Goal: Task Accomplishment & Management: Use online tool/utility

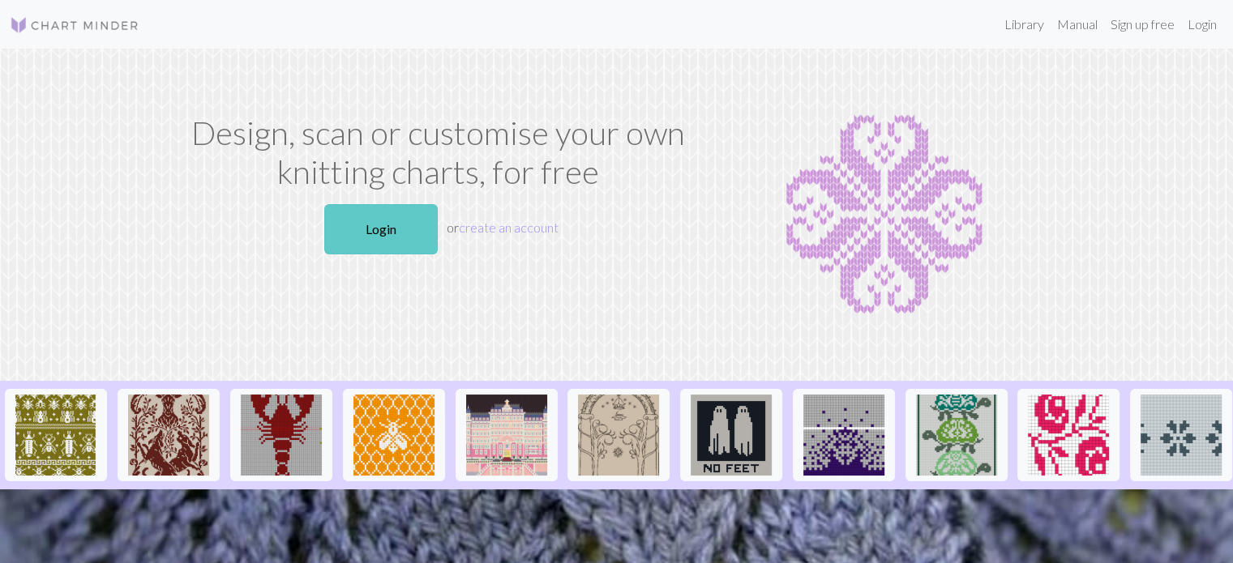
click at [379, 241] on link "Login" at bounding box center [380, 229] width 113 height 50
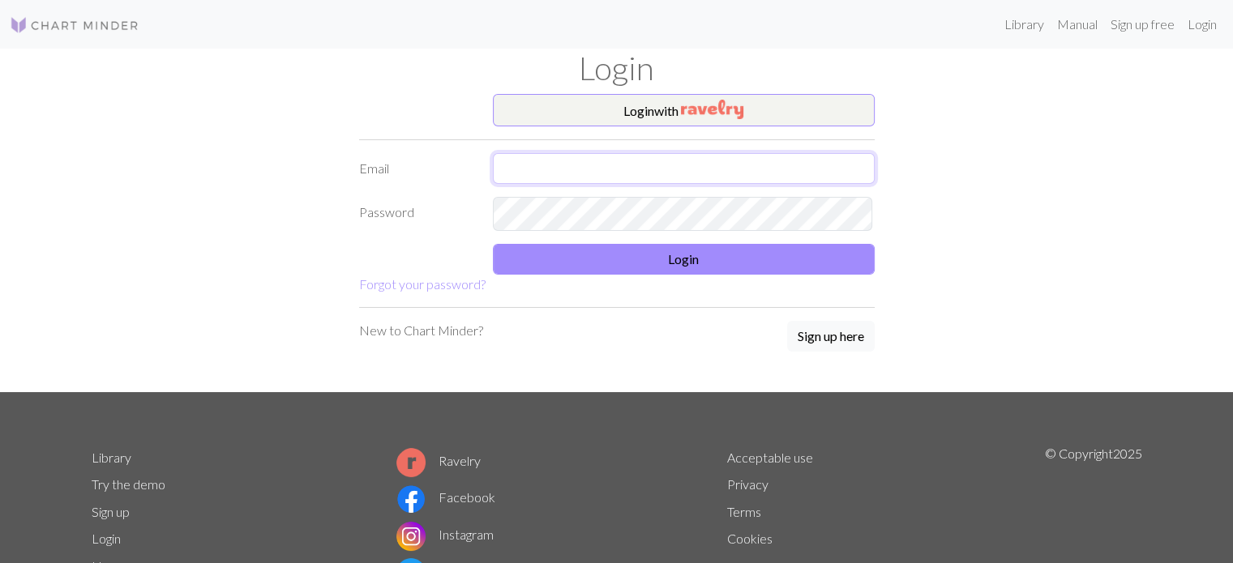
click at [602, 181] on input "text" at bounding box center [684, 168] width 382 height 31
type input "redishgreen0@gmail.com"
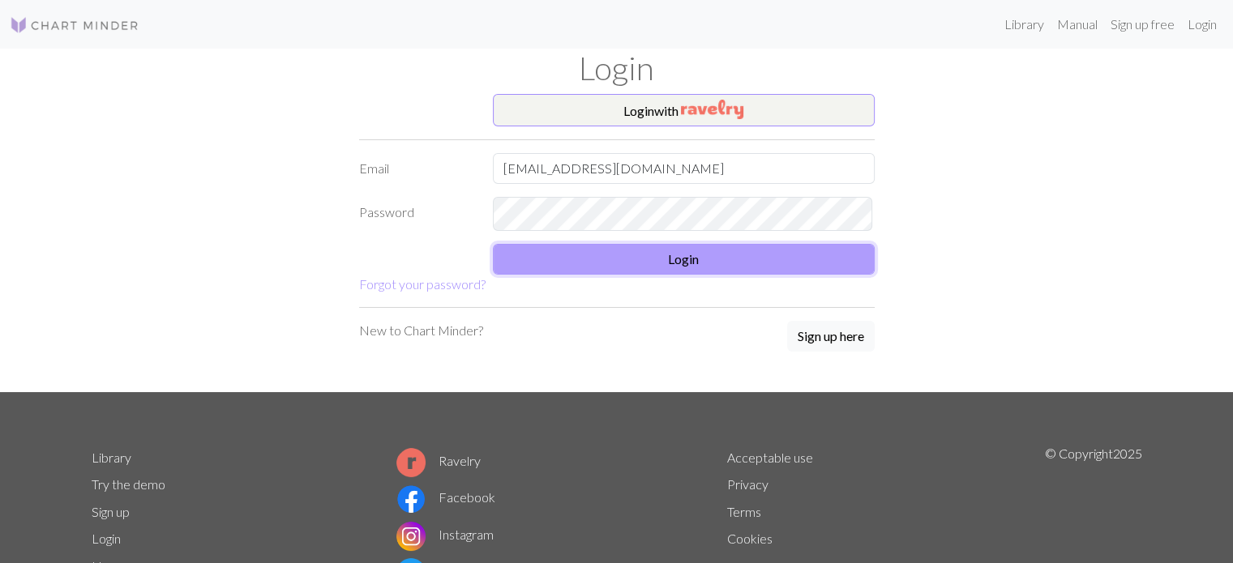
click at [634, 265] on button "Login" at bounding box center [684, 259] width 382 height 31
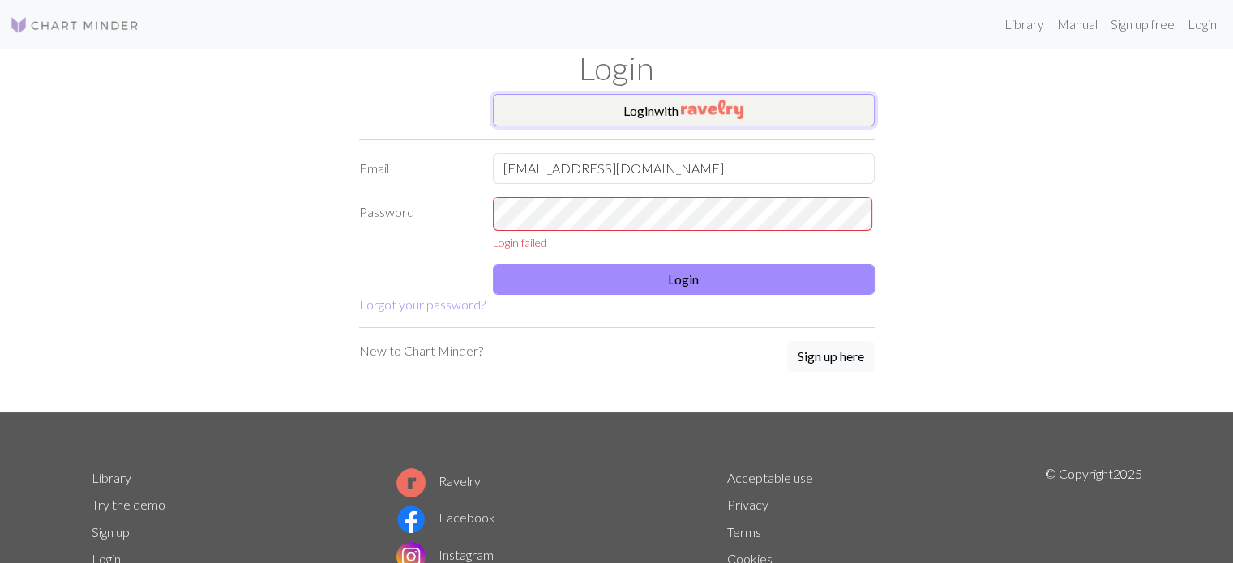
click at [741, 106] on button "Login with" at bounding box center [684, 110] width 382 height 32
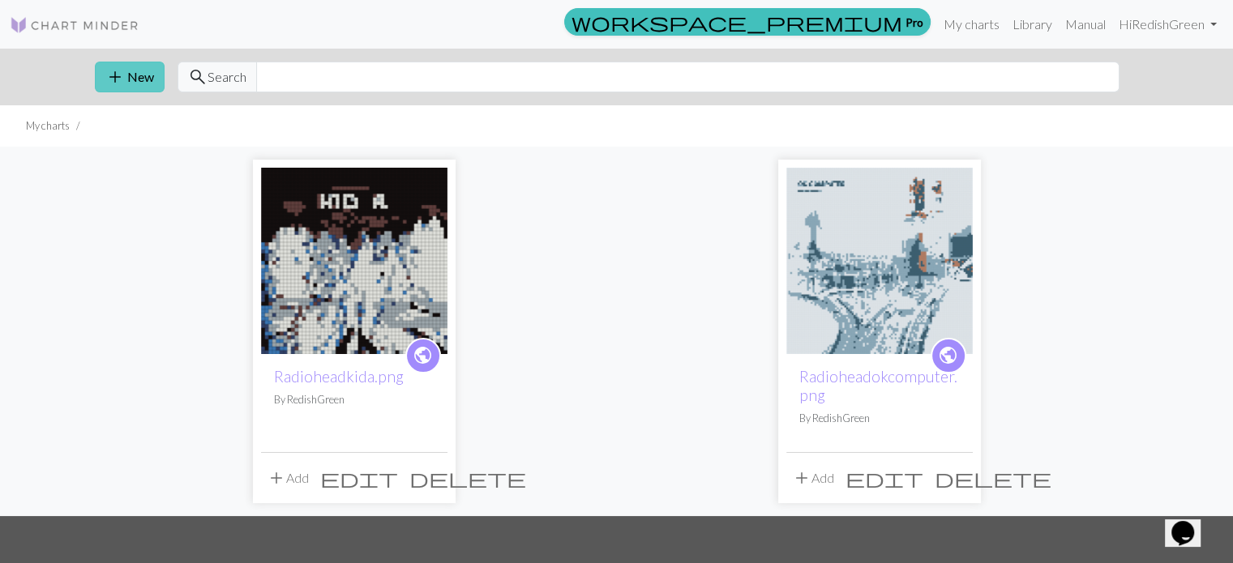
click at [145, 84] on button "add New" at bounding box center [130, 77] width 70 height 31
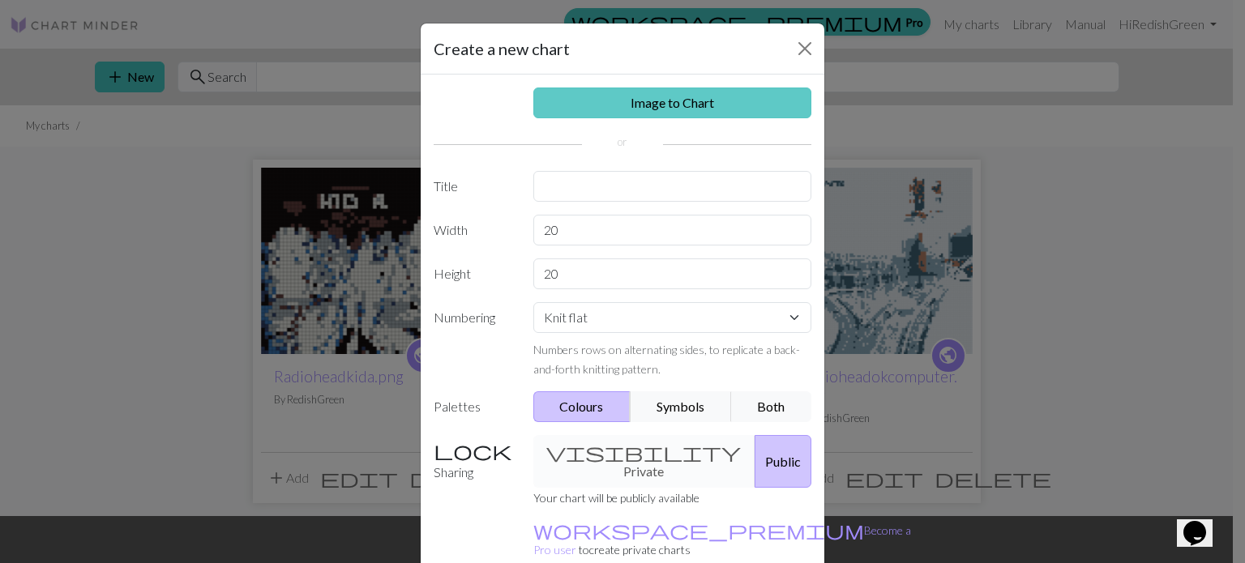
click at [672, 118] on link "Image to Chart" at bounding box center [672, 103] width 279 height 31
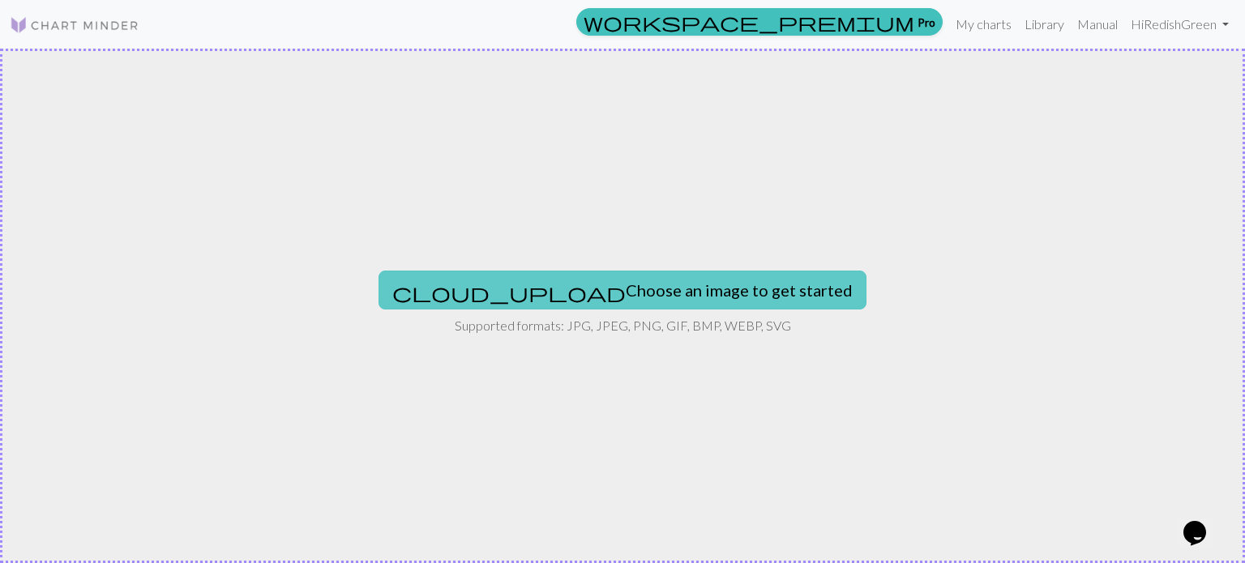
click at [577, 291] on button "cloud_upload Choose an image to get started" at bounding box center [623, 290] width 488 height 39
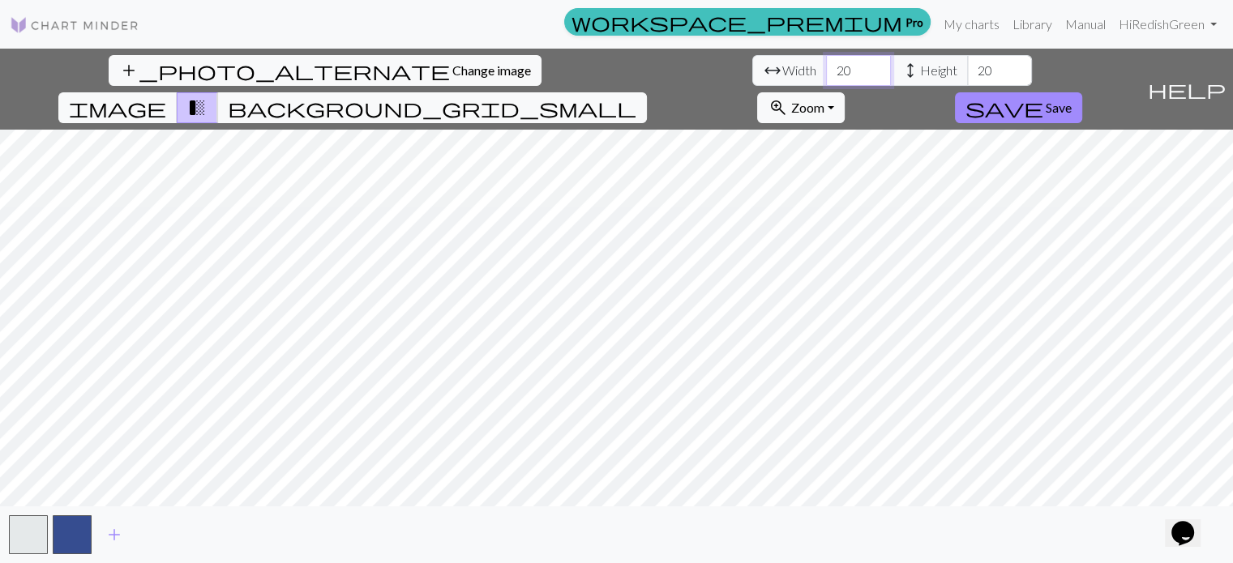
click at [826, 65] on input "20" at bounding box center [858, 70] width 65 height 31
type input "2"
type input "50"
click at [967, 70] on input "20" at bounding box center [999, 70] width 65 height 31
type input "2"
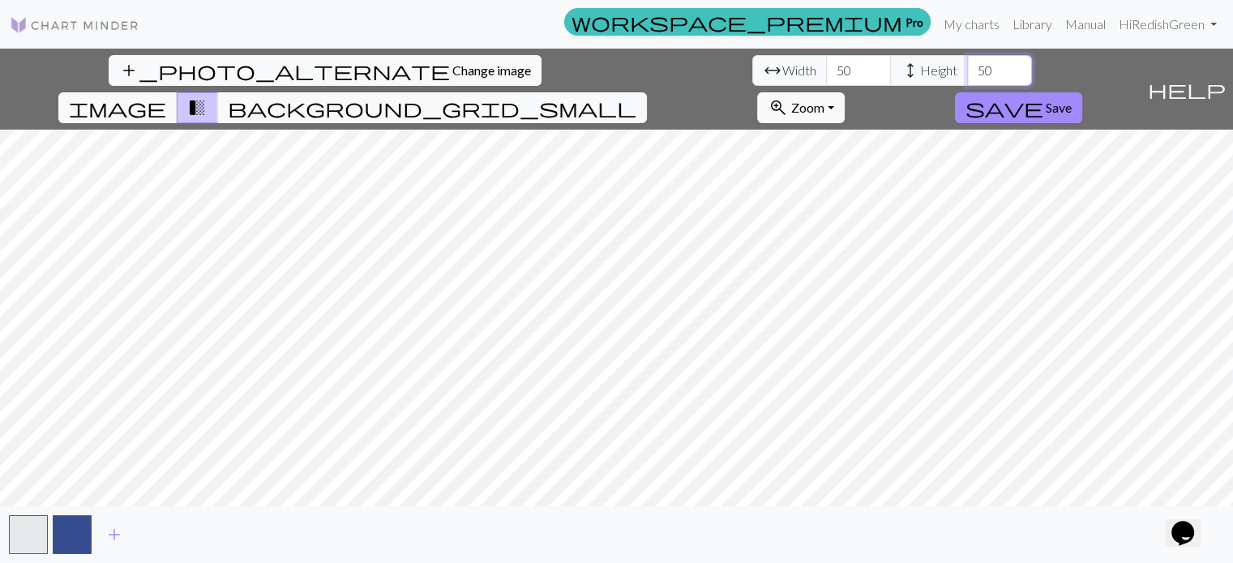
type input "50"
click at [826, 64] on input "50" at bounding box center [858, 70] width 65 height 31
type input "5"
type input "60"
click at [967, 78] on input "50" at bounding box center [999, 70] width 65 height 31
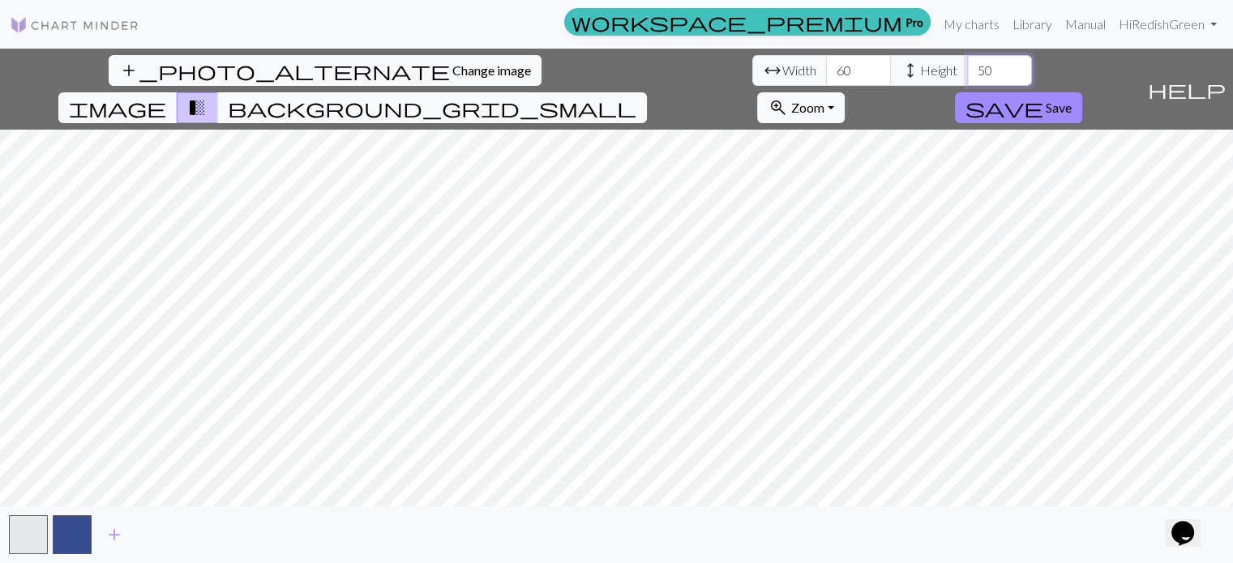
type input "5"
type input "6"
type input "55"
click at [826, 74] on input "60" at bounding box center [858, 70] width 65 height 31
type input "6"
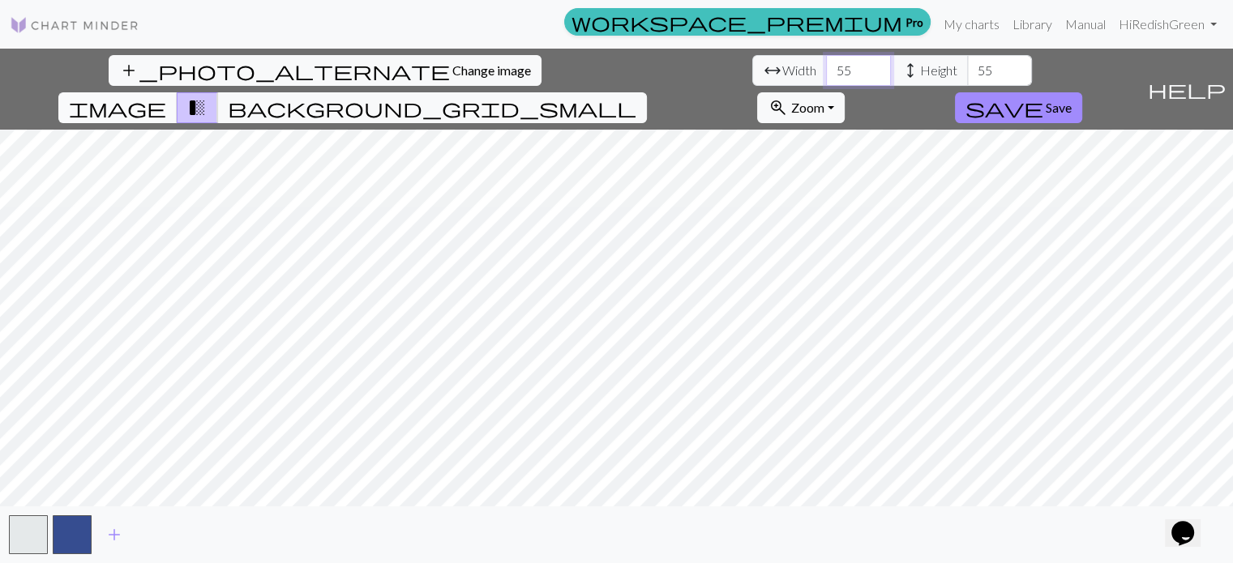
type input "55"
click at [166, 96] on span "image" at bounding box center [117, 107] width 97 height 23
click at [647, 92] on button "background_grid_small" at bounding box center [432, 107] width 430 height 31
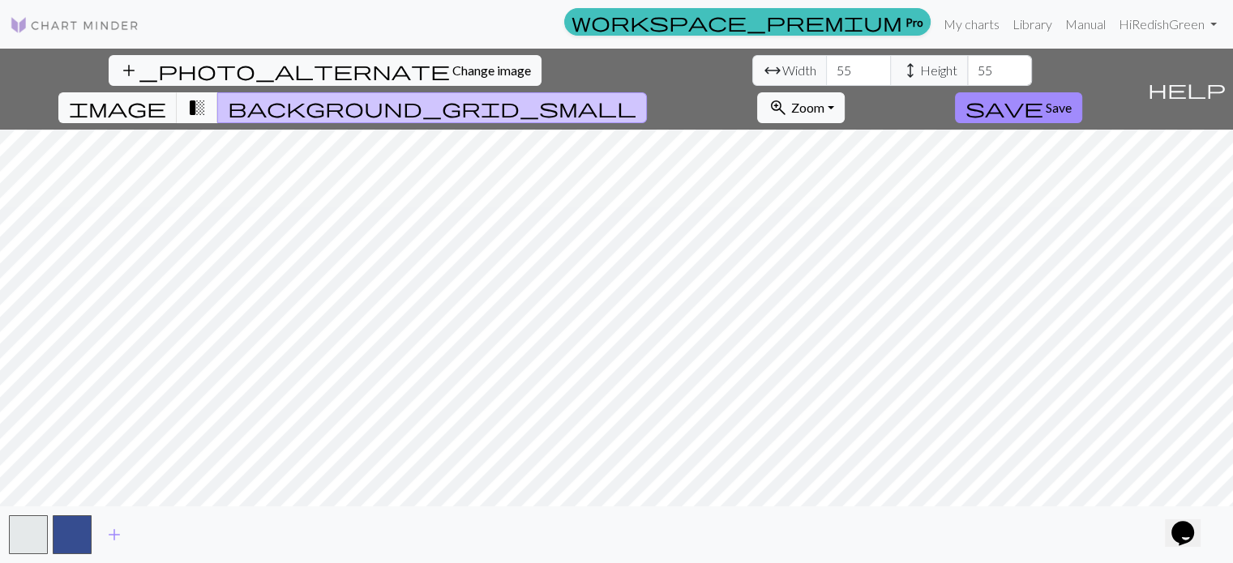
click at [207, 96] on span "transition_fade" at bounding box center [196, 107] width 19 height 23
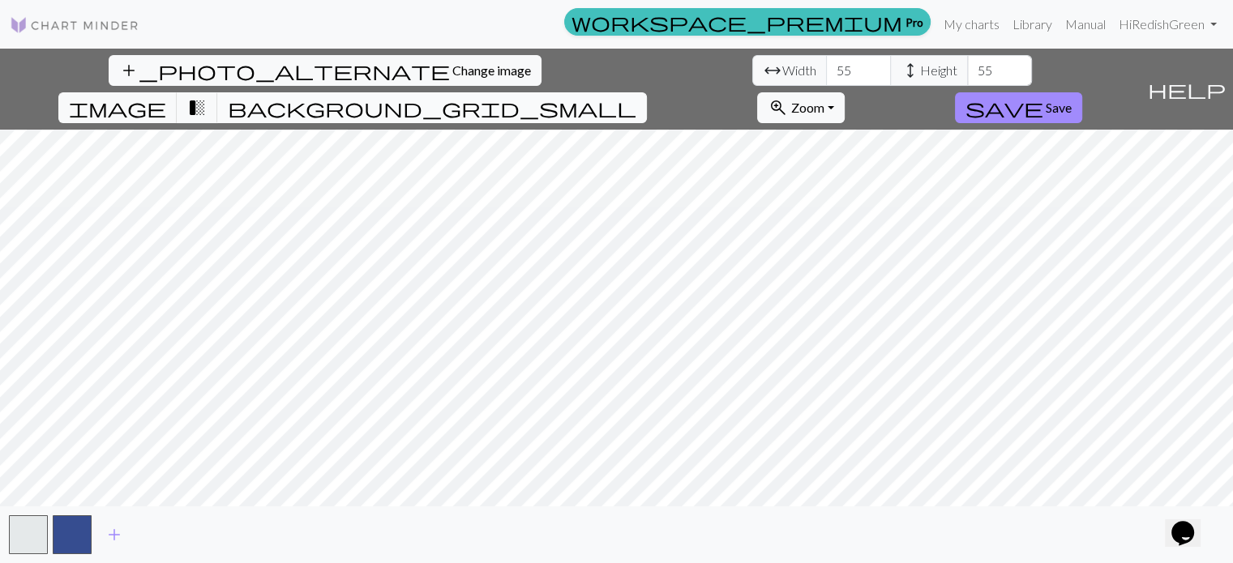
click at [647, 92] on button "background_grid_small" at bounding box center [432, 107] width 430 height 31
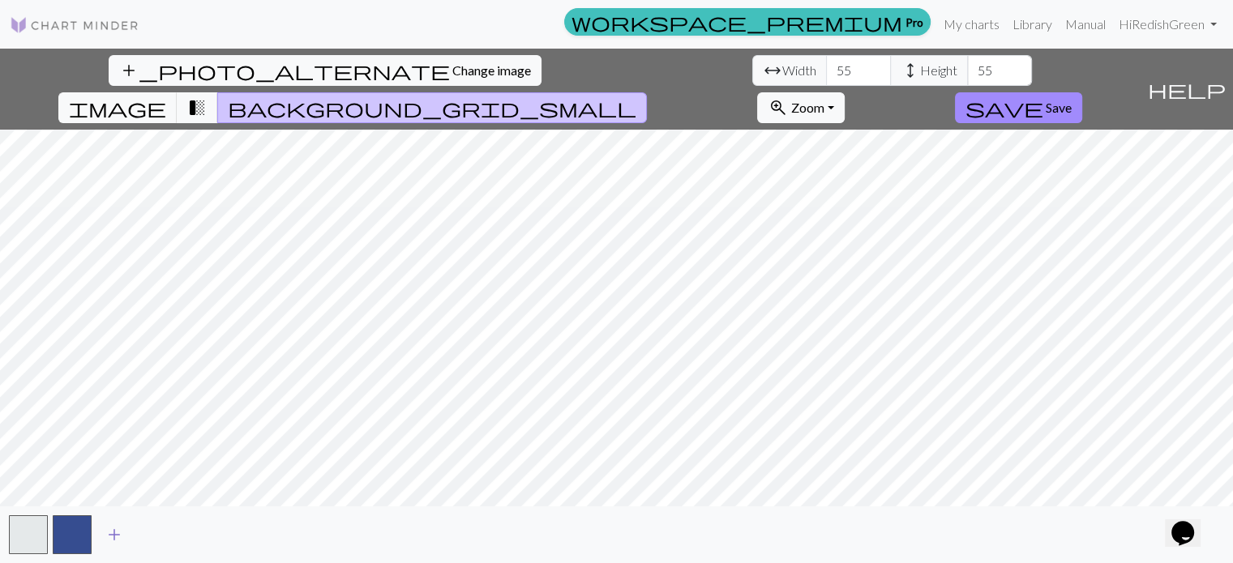
click at [116, 544] on span "add" at bounding box center [114, 535] width 19 height 23
click at [116, 544] on button "button" at bounding box center [115, 535] width 39 height 39
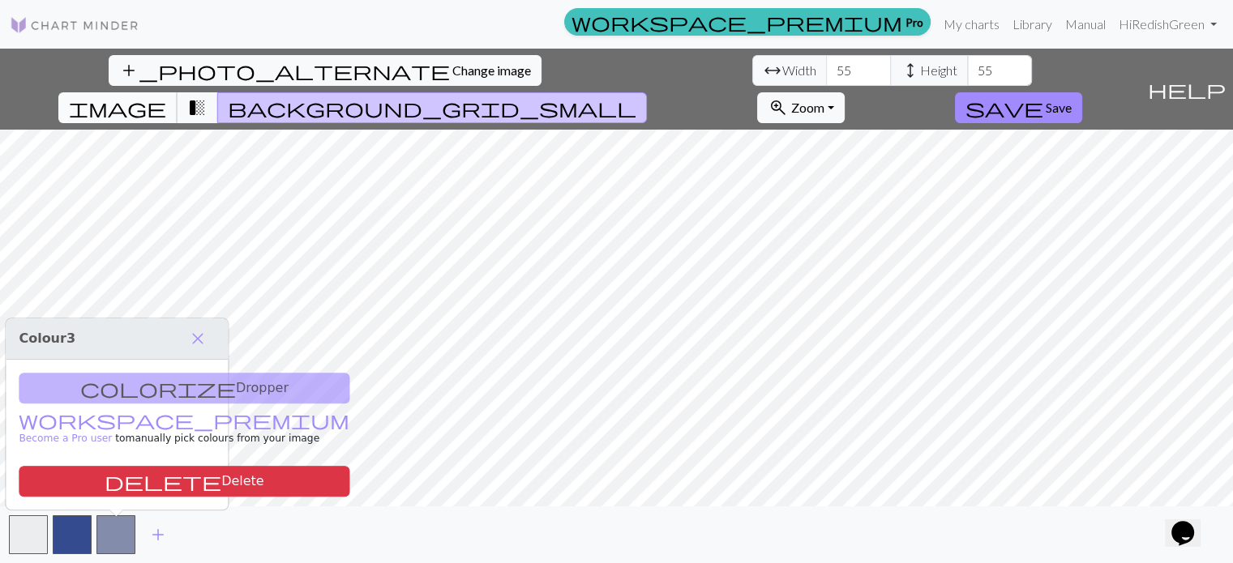
click at [166, 96] on span "image" at bounding box center [117, 107] width 97 height 23
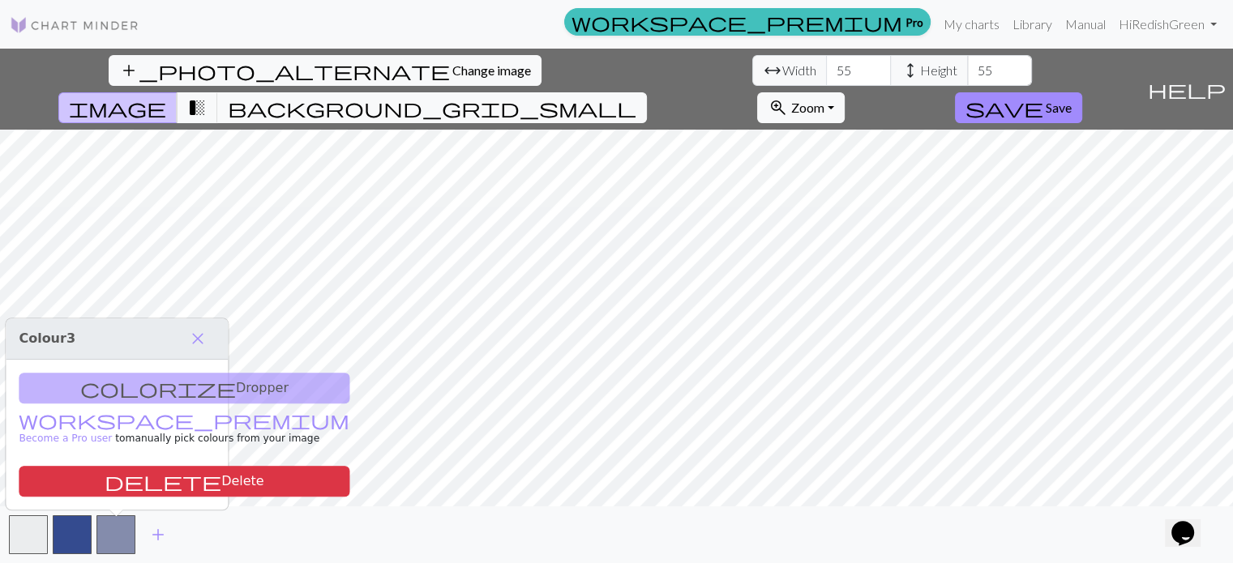
click at [164, 375] on div "colorize Dropper workspace_premium Become a Pro user to manually pick colours f…" at bounding box center [117, 435] width 222 height 150
click at [97, 374] on div "colorize Dropper workspace_premium Become a Pro user to manually pick colours f…" at bounding box center [117, 435] width 222 height 150
click at [205, 328] on span "close" at bounding box center [197, 339] width 19 height 23
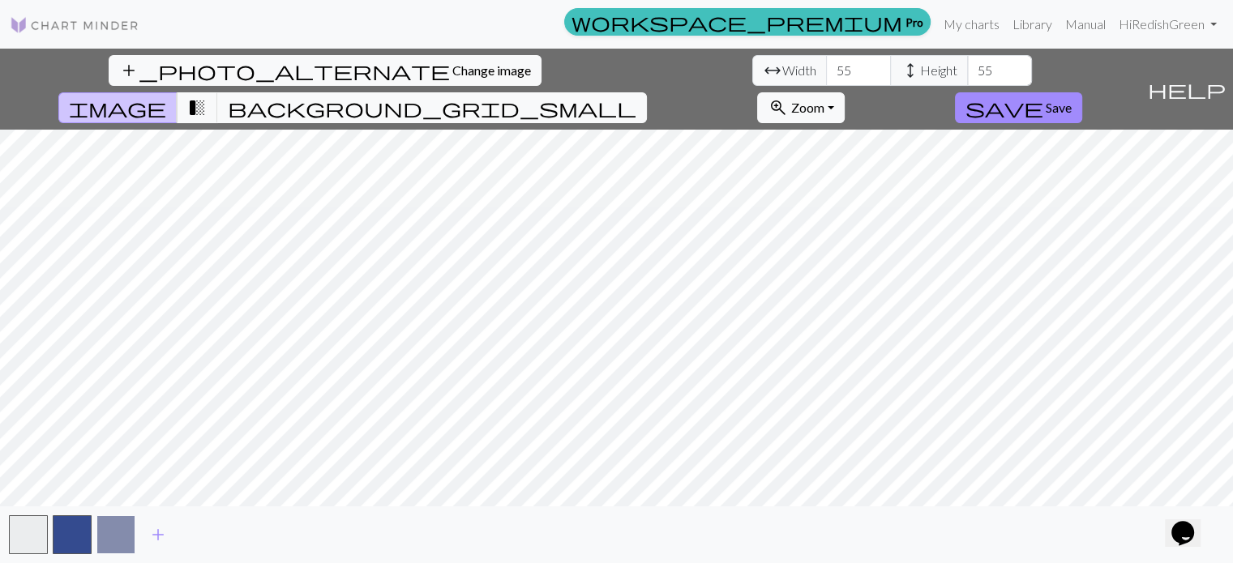
click at [110, 548] on button "button" at bounding box center [115, 535] width 39 height 39
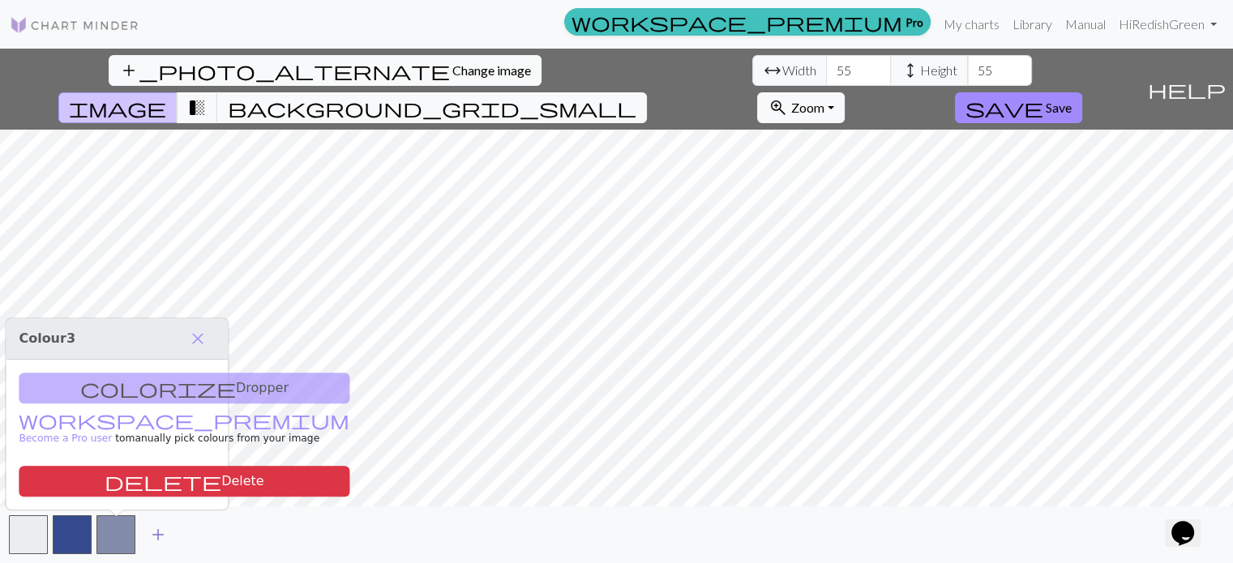
click at [162, 531] on span "add" at bounding box center [157, 535] width 19 height 23
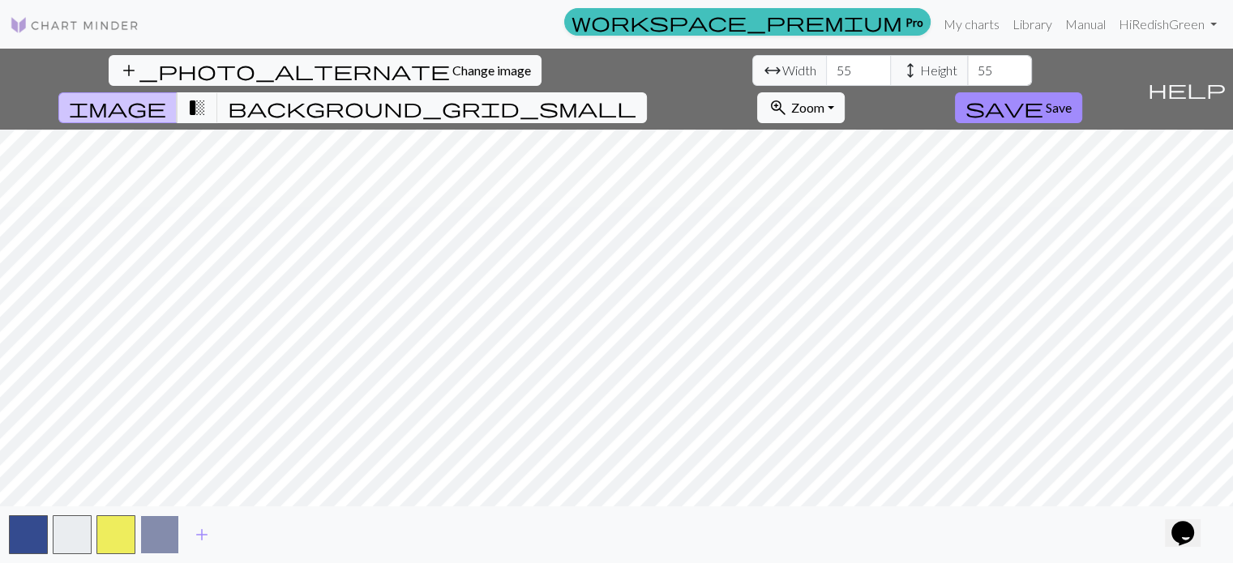
click at [164, 528] on button "button" at bounding box center [159, 535] width 39 height 39
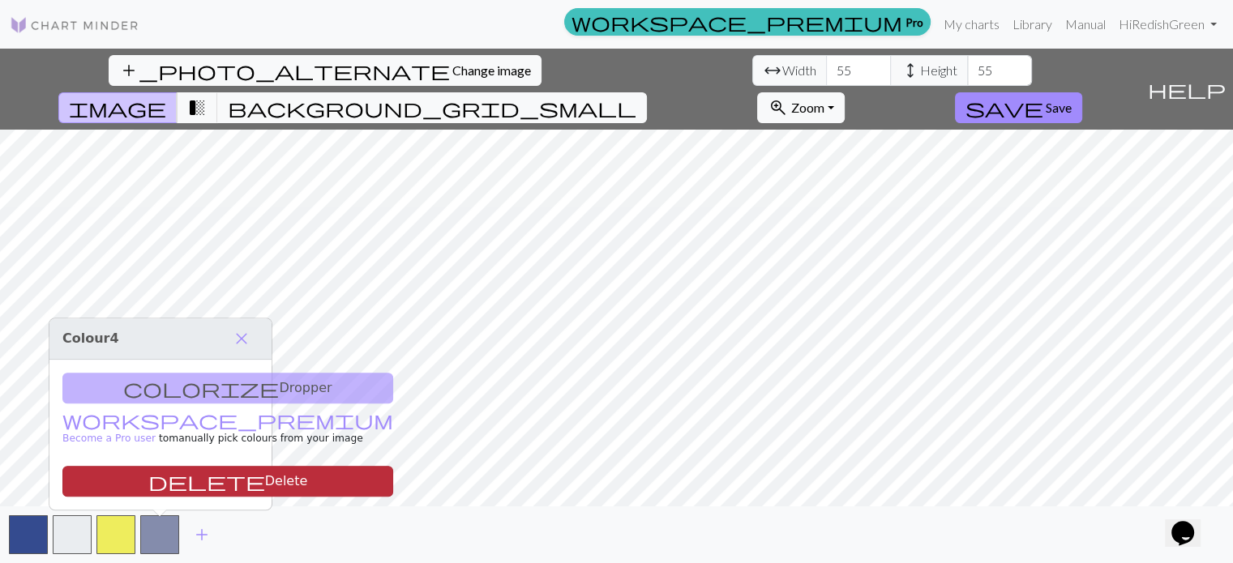
click at [196, 472] on button "delete Delete" at bounding box center [227, 481] width 331 height 31
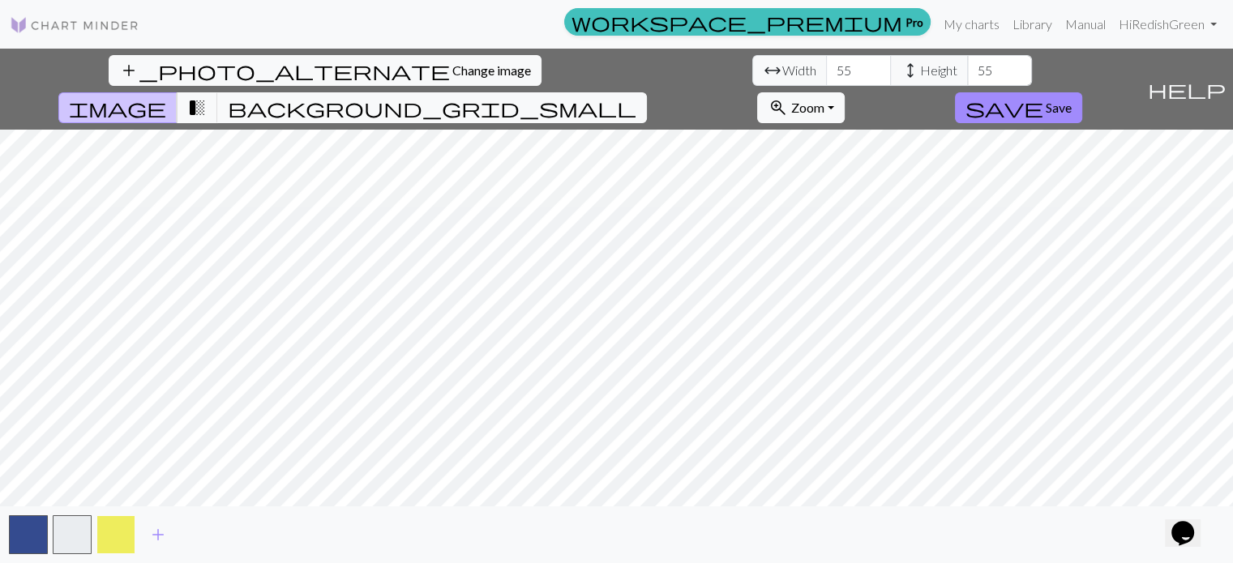
click at [113, 537] on button "button" at bounding box center [115, 535] width 39 height 39
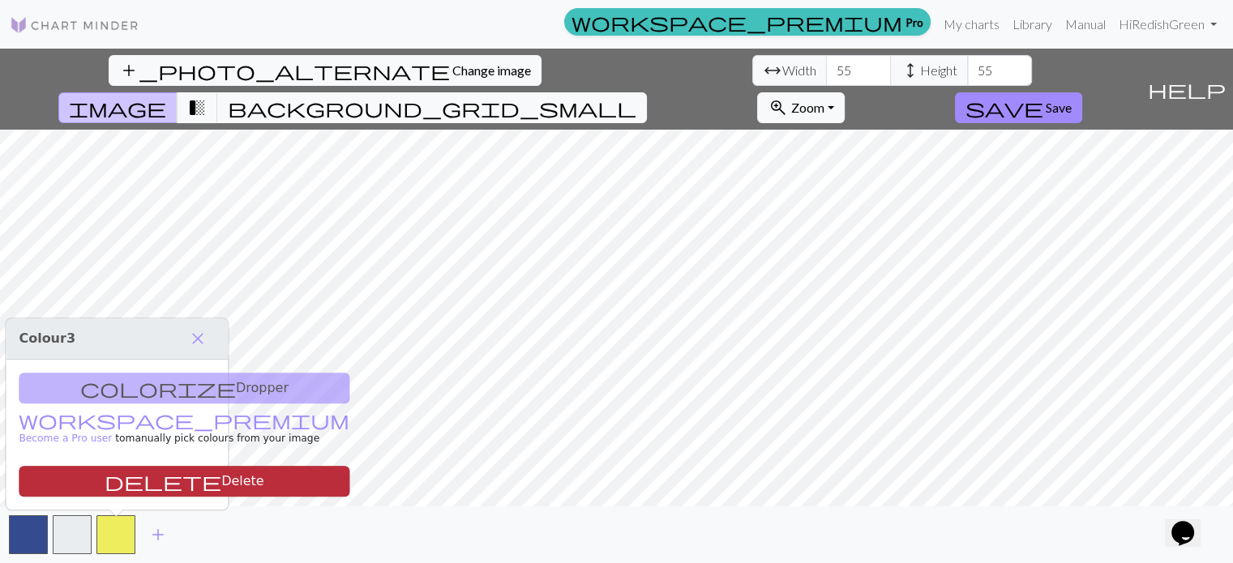
click at [135, 471] on button "delete Delete" at bounding box center [184, 481] width 331 height 31
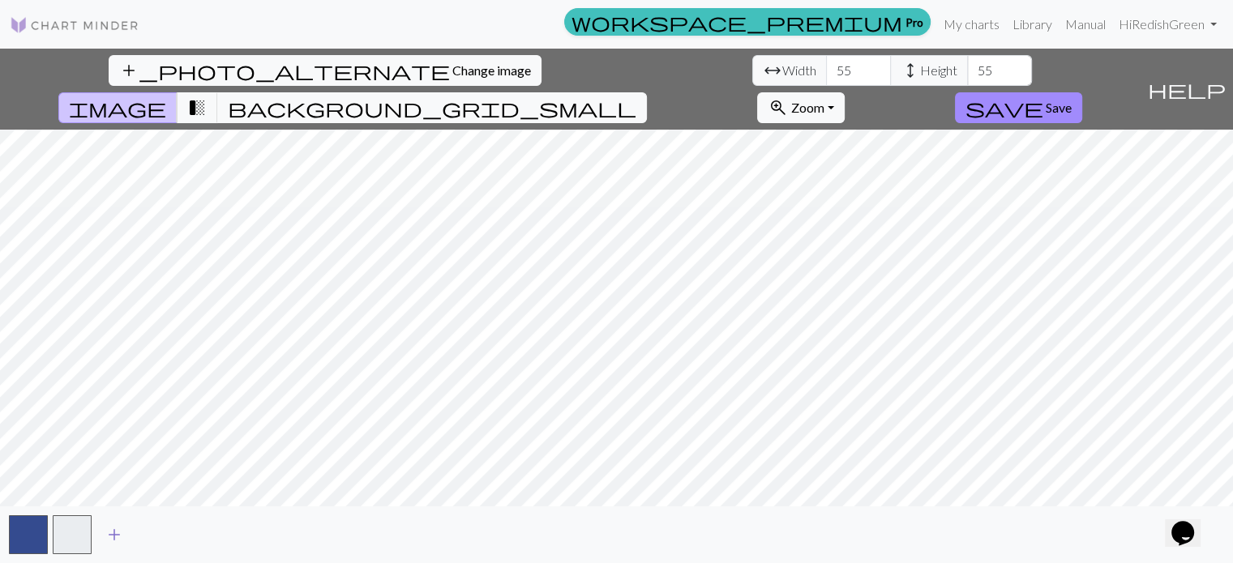
click at [124, 542] on span "add" at bounding box center [114, 535] width 19 height 23
click at [125, 542] on button "button" at bounding box center [115, 535] width 39 height 39
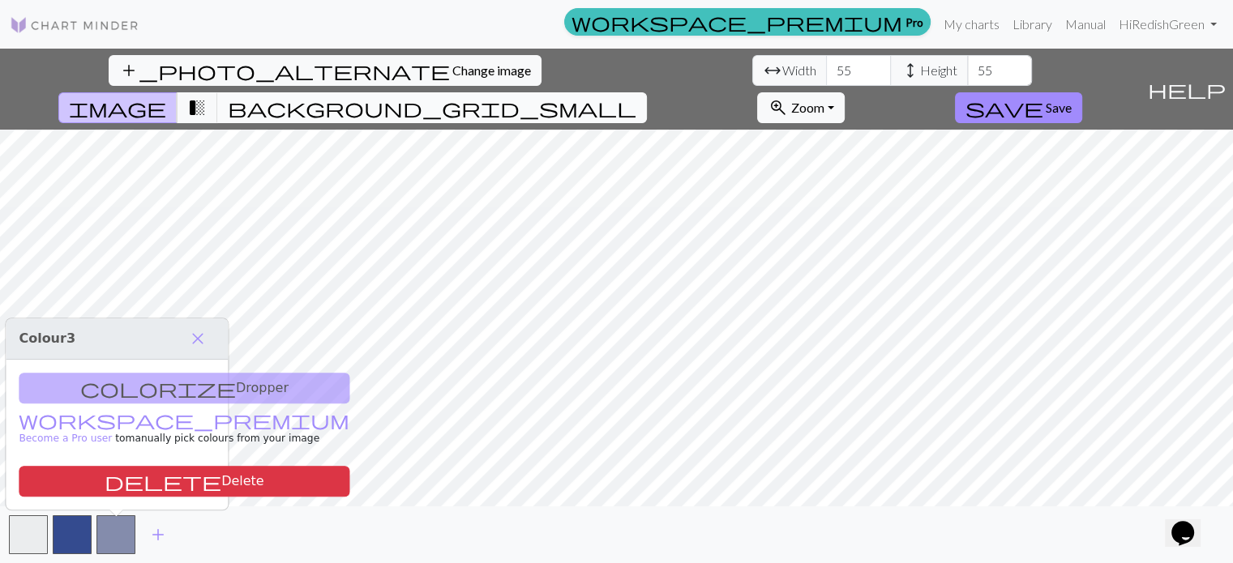
click at [636, 96] on span "background_grid_small" at bounding box center [432, 107] width 409 height 23
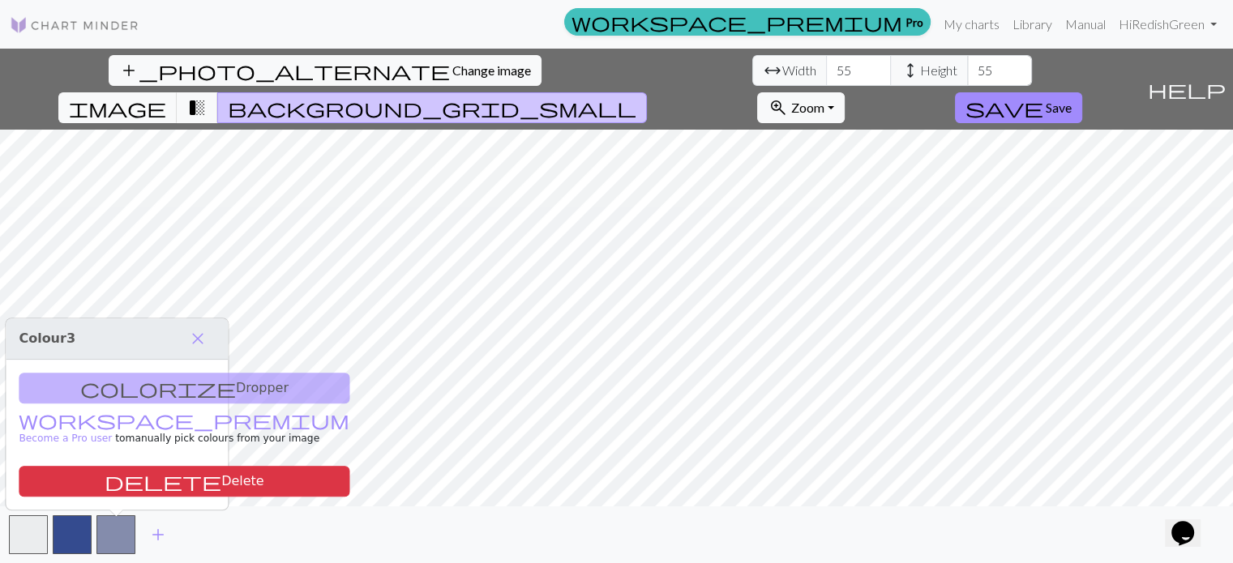
click at [172, 458] on div "colorize Dropper workspace_premium Become a Pro user to manually pick colours f…" at bounding box center [117, 435] width 222 height 150
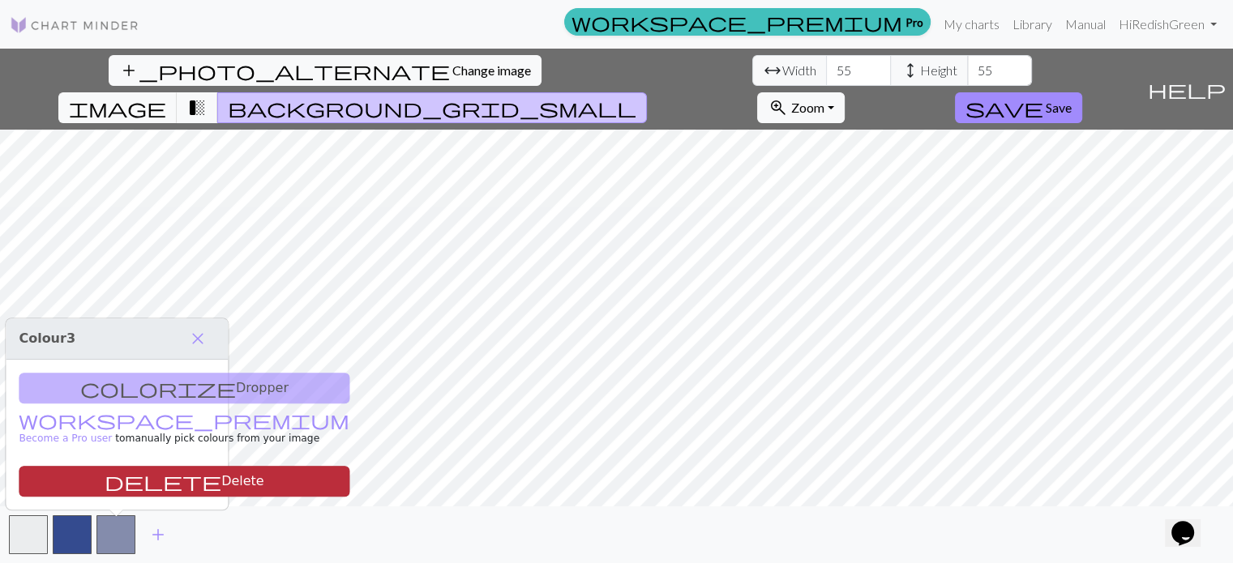
click at [165, 467] on button "delete Delete" at bounding box center [184, 481] width 331 height 31
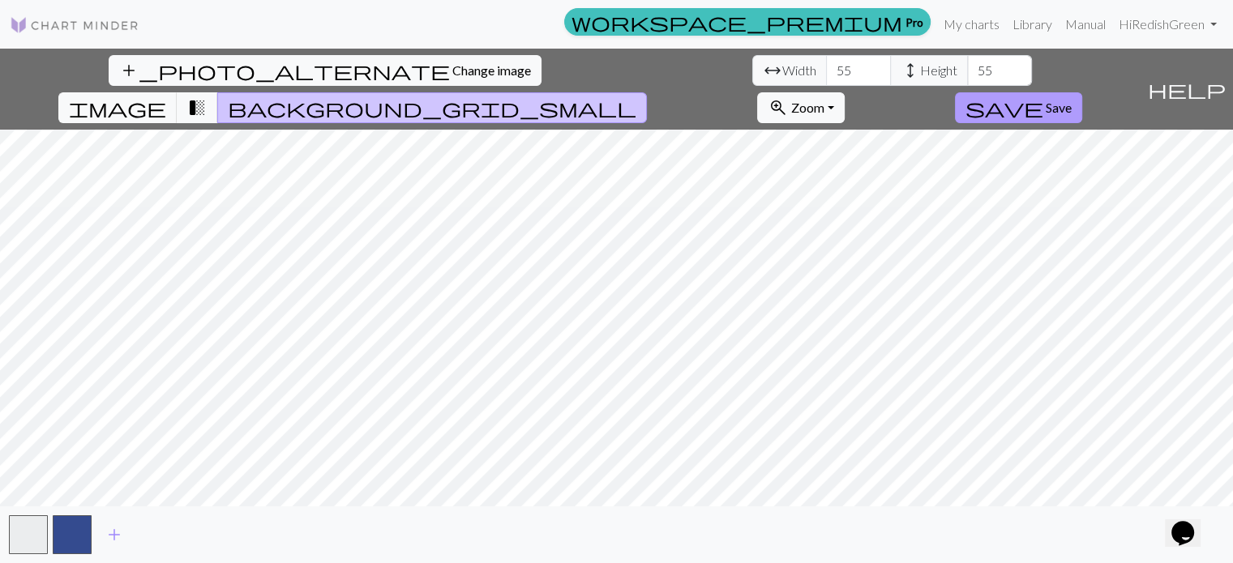
click at [1072, 100] on span "Save" at bounding box center [1059, 107] width 26 height 15
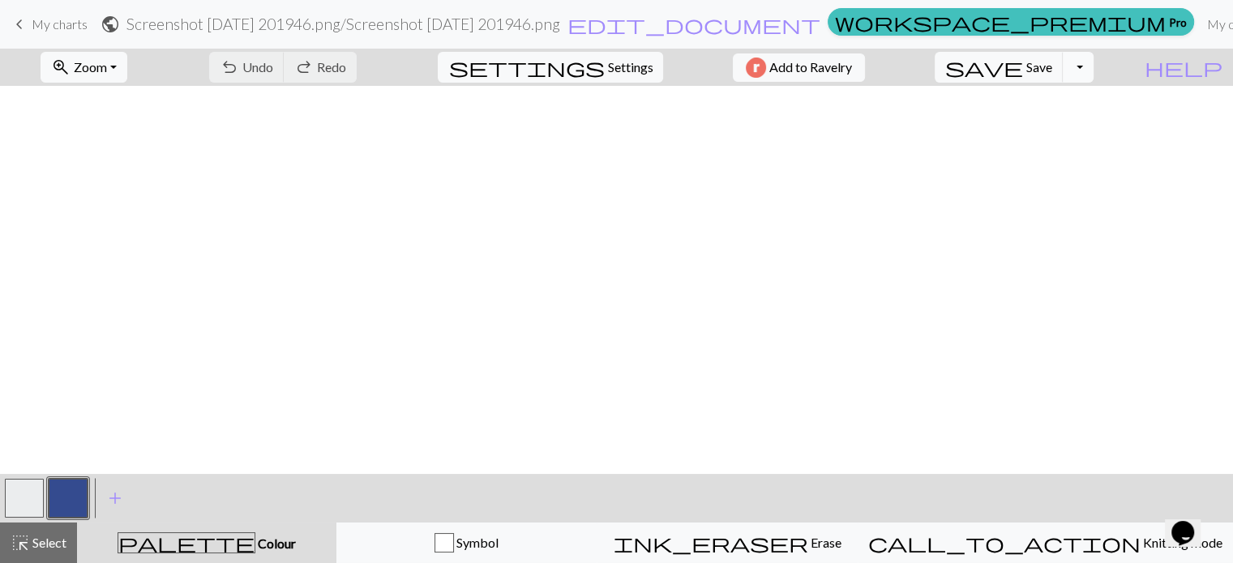
scroll to position [0, 12]
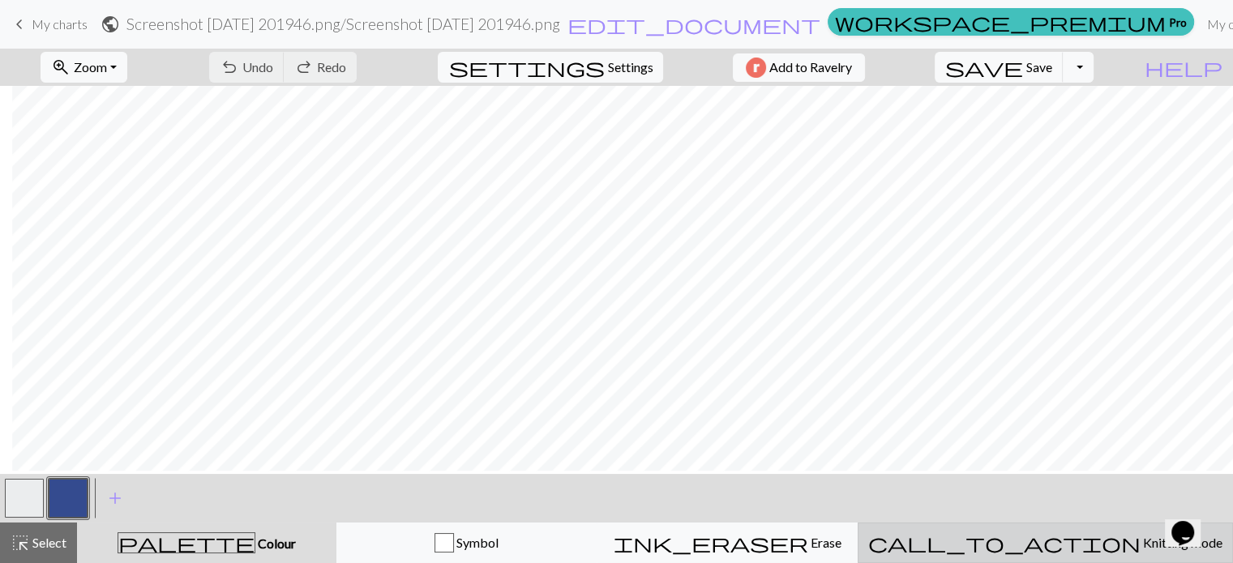
click at [1141, 550] on span "Knitting mode" at bounding box center [1182, 542] width 82 height 15
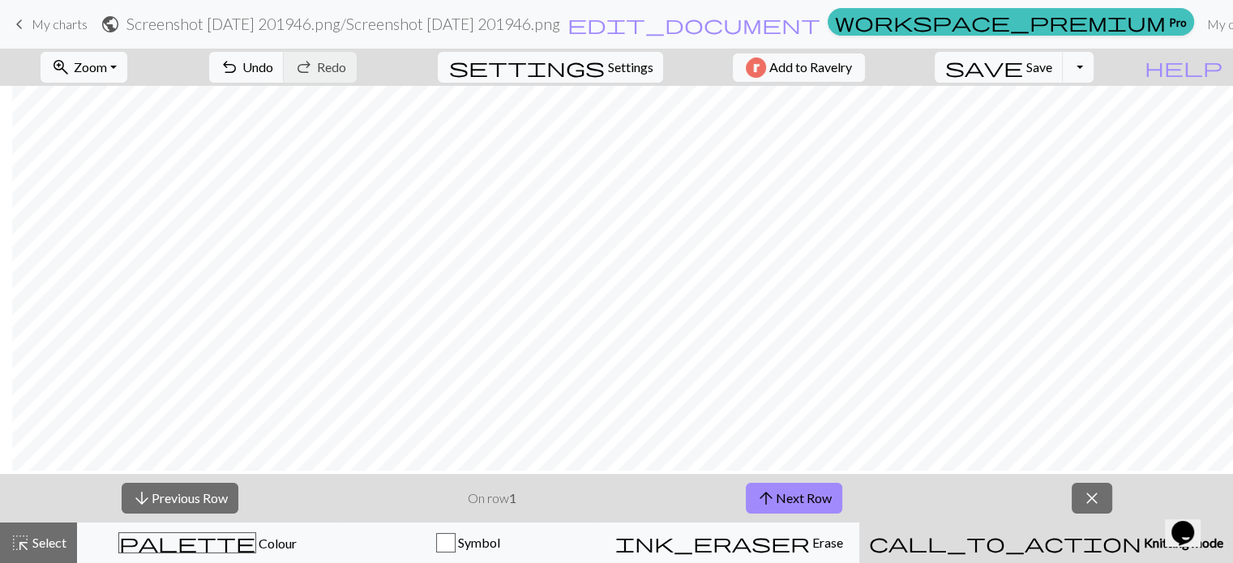
click at [1141, 550] on span "Knitting mode" at bounding box center [1182, 542] width 82 height 15
click at [1095, 495] on span "close" at bounding box center [1091, 498] width 19 height 23
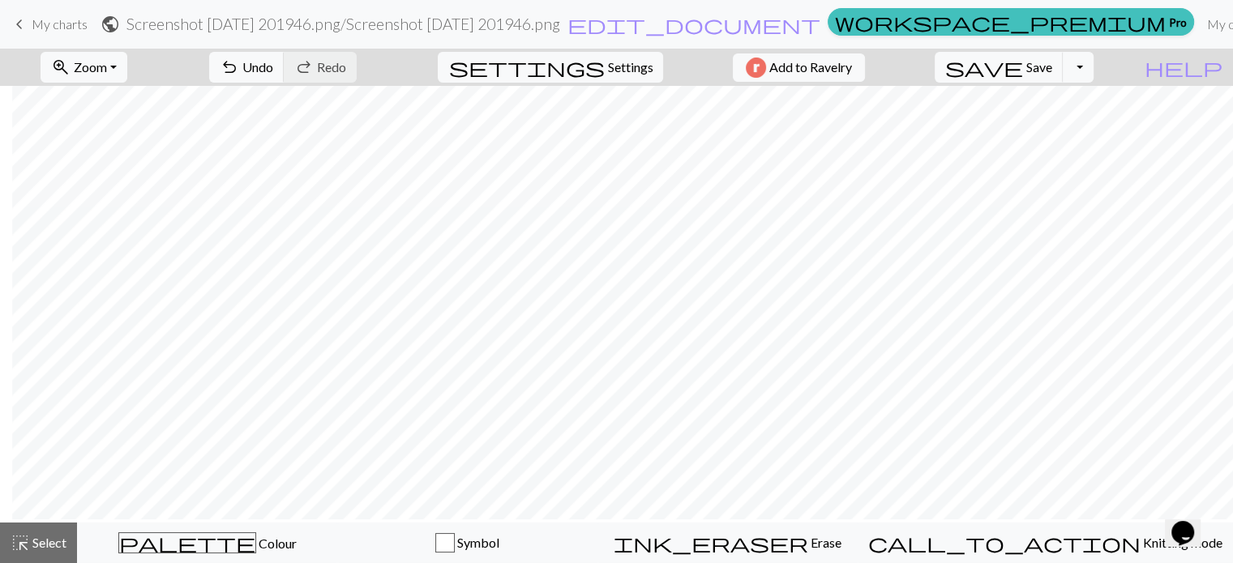
scroll to position [0, 0]
click at [1052, 65] on span "Save" at bounding box center [1039, 66] width 26 height 15
click at [1201, 26] on link "My charts" at bounding box center [1235, 24] width 69 height 32
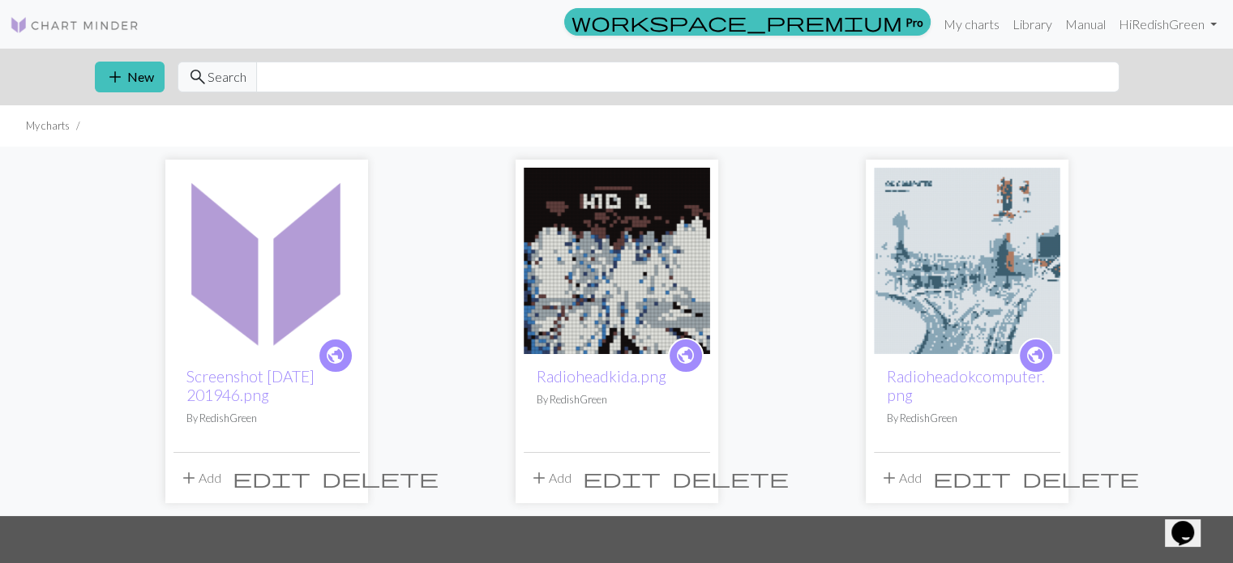
click at [306, 490] on span "edit" at bounding box center [272, 478] width 78 height 23
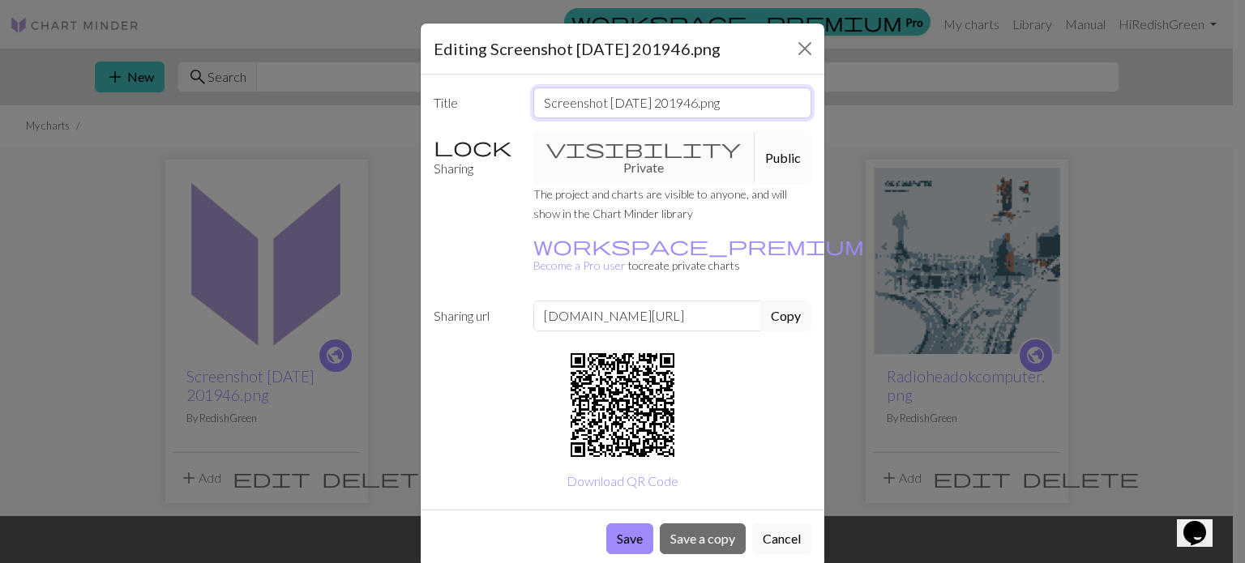
click at [698, 116] on input "Screenshot [DATE] 201946.png" at bounding box center [672, 103] width 279 height 31
click at [698, 116] on input ".png" at bounding box center [672, 103] width 279 height 31
type input "."
type input "[PERSON_NAME] Self Titled"
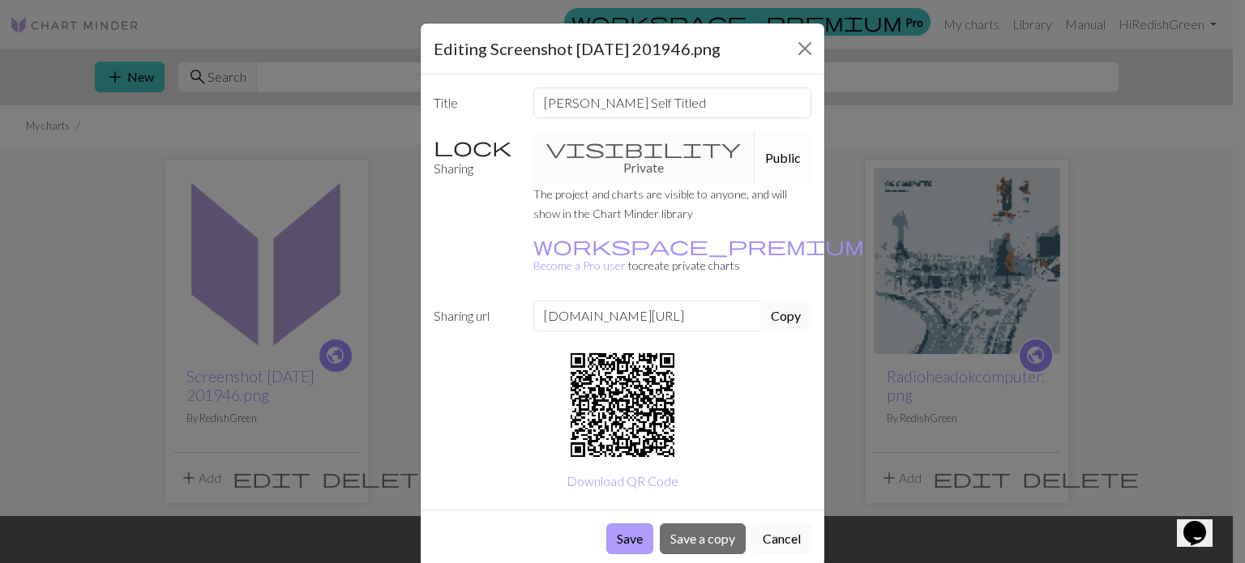
click at [606, 544] on button "Save" at bounding box center [629, 539] width 47 height 31
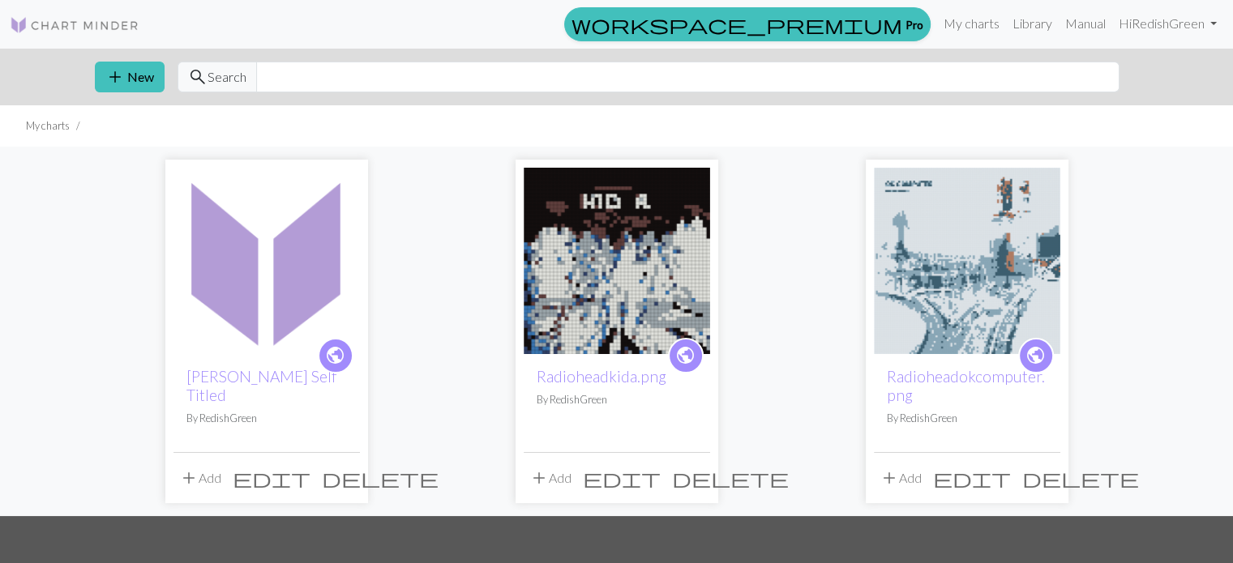
click at [221, 271] on img at bounding box center [266, 261] width 186 height 186
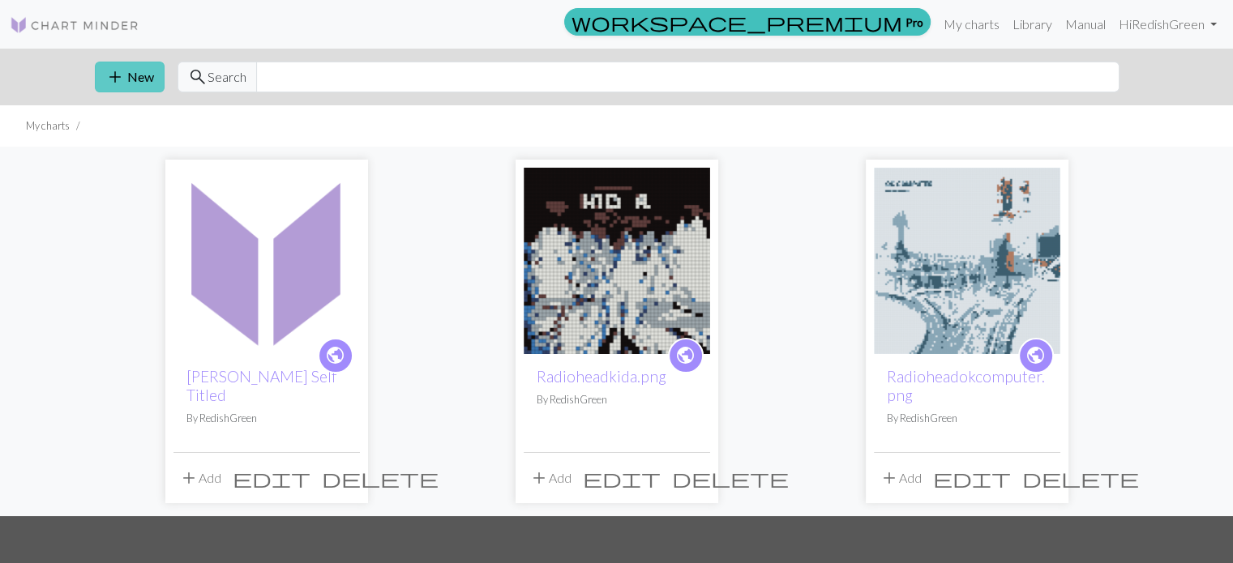
click at [139, 74] on button "add New" at bounding box center [130, 77] width 70 height 31
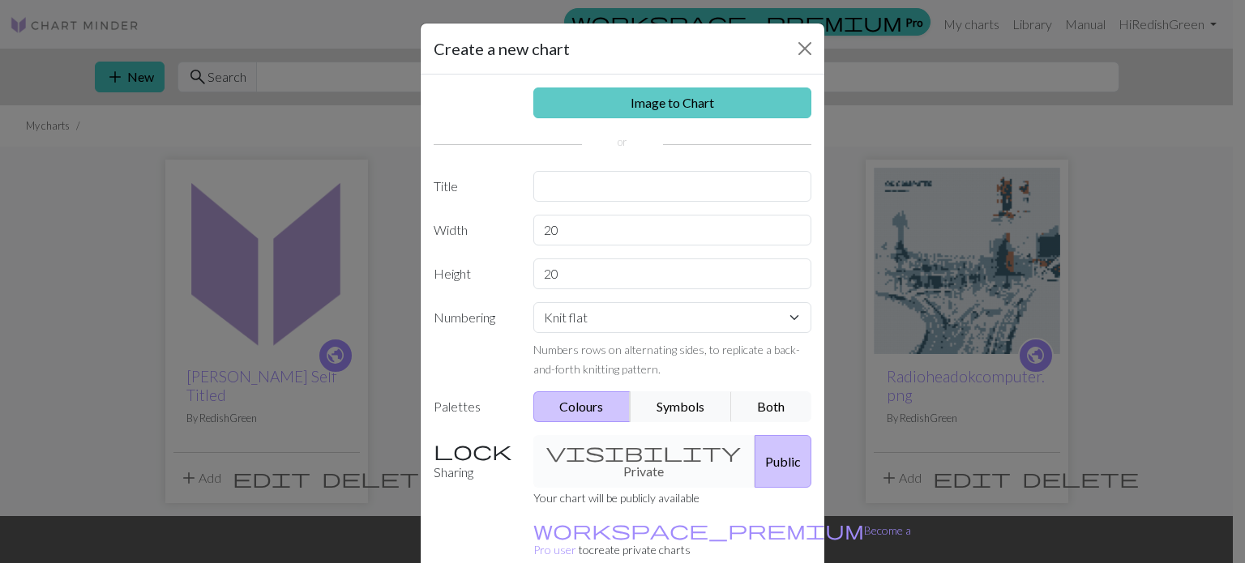
click at [688, 103] on link "Image to Chart" at bounding box center [672, 103] width 279 height 31
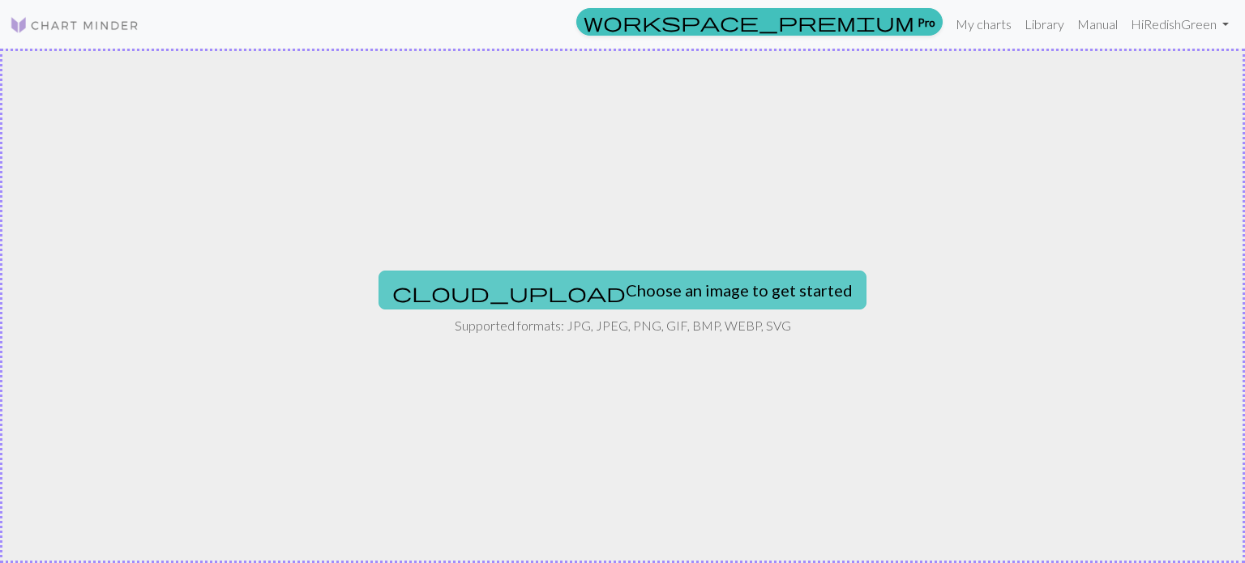
click at [632, 298] on button "cloud_upload Choose an image to get started" at bounding box center [623, 290] width 488 height 39
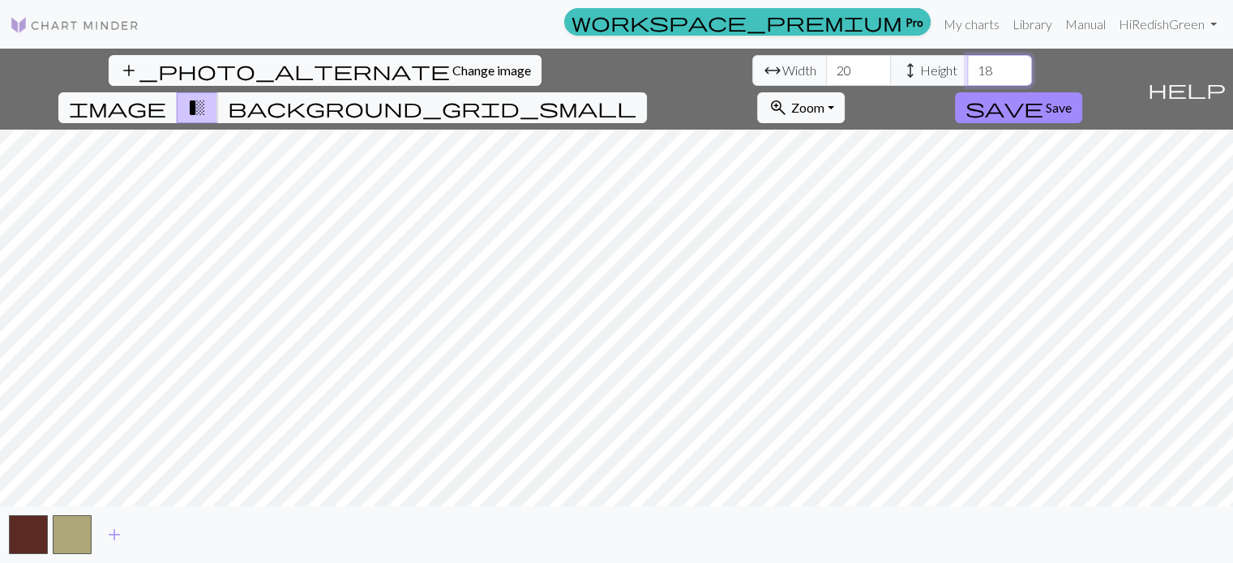
click at [967, 70] on input "18" at bounding box center [999, 70] width 65 height 31
type input "1"
type input "50"
click at [826, 78] on input "20" at bounding box center [858, 70] width 65 height 31
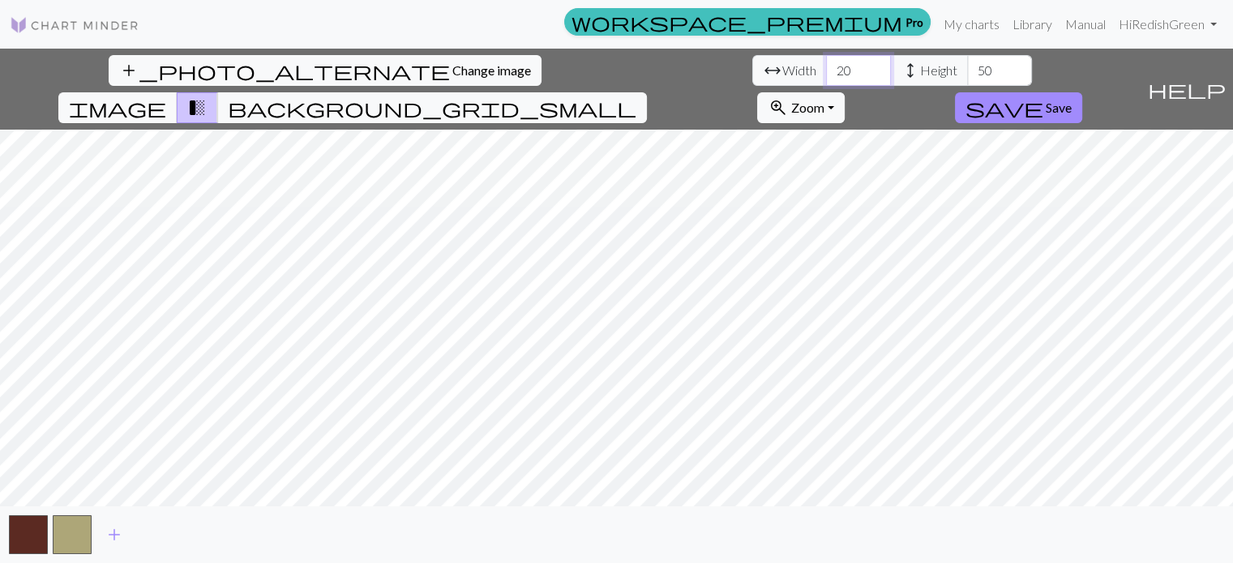
type input "2"
click at [636, 96] on span "background_grid_small" at bounding box center [432, 107] width 409 height 23
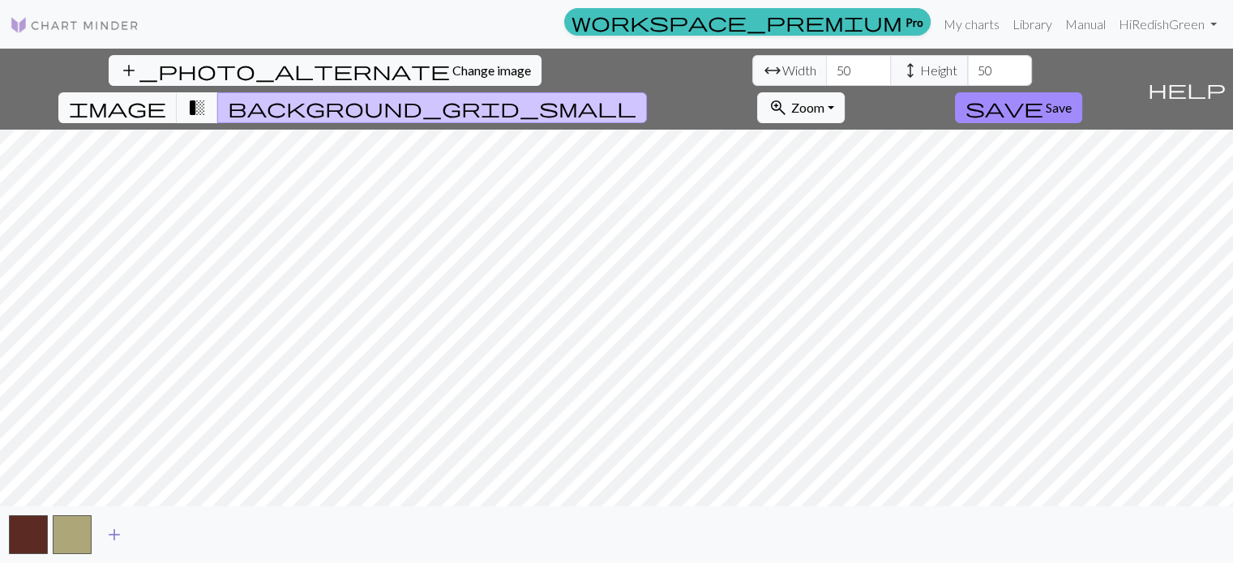
click at [114, 542] on span "add" at bounding box center [114, 535] width 19 height 23
click at [114, 542] on button "button" at bounding box center [115, 535] width 39 height 39
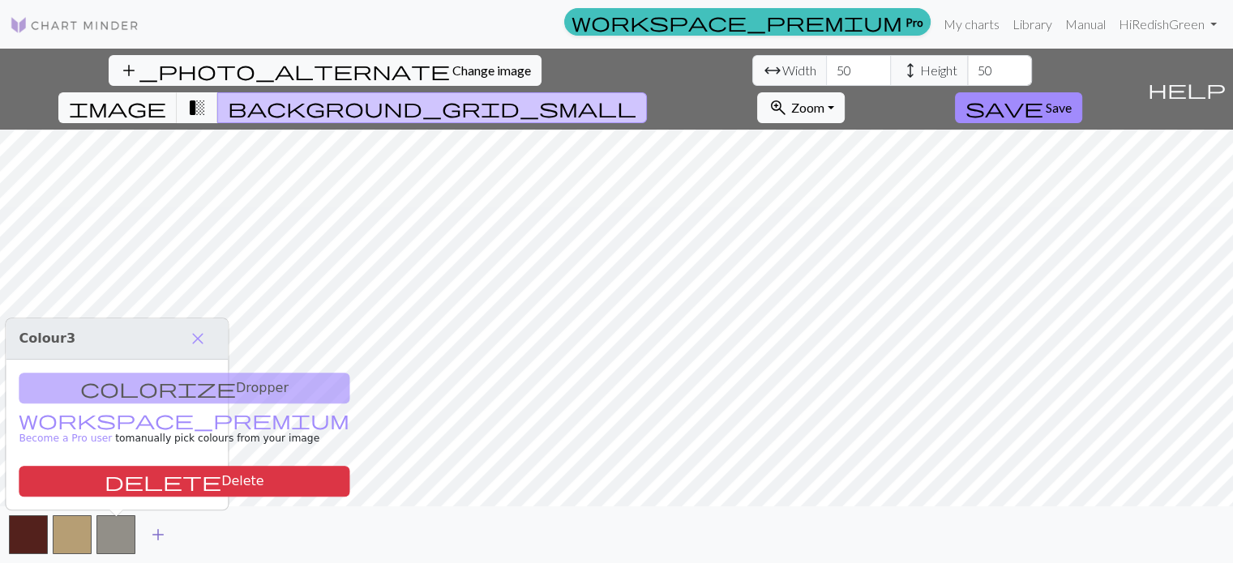
click at [142, 540] on button "add" at bounding box center [158, 535] width 41 height 31
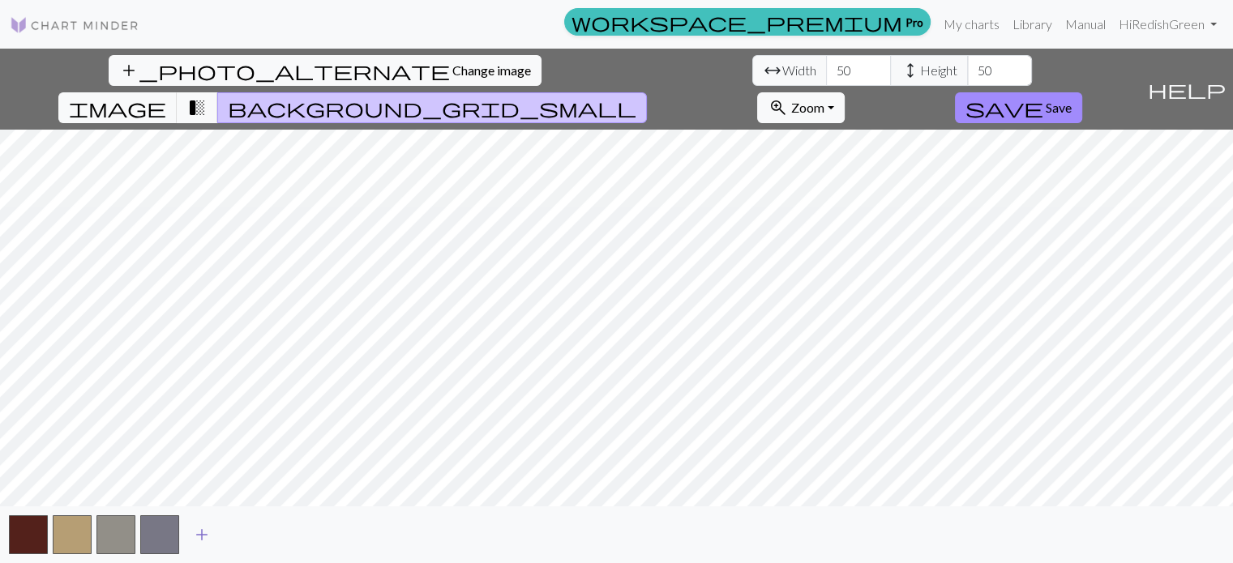
click at [201, 534] on span "add" at bounding box center [201, 535] width 19 height 23
click at [252, 530] on span "add" at bounding box center [245, 535] width 19 height 23
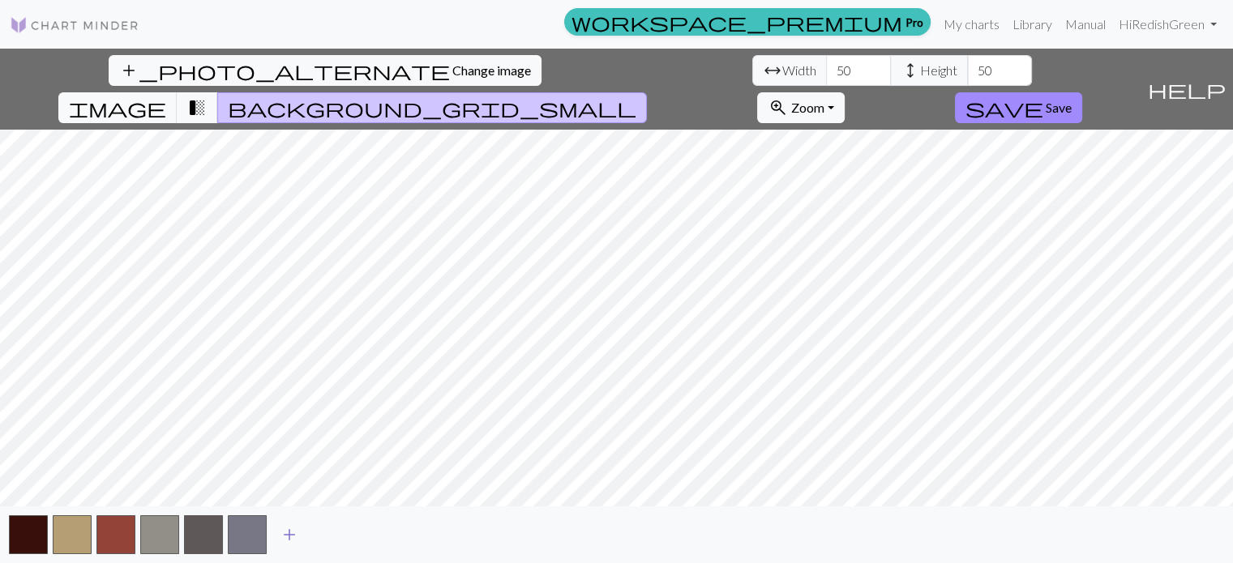
click at [296, 538] on span "add" at bounding box center [289, 535] width 19 height 23
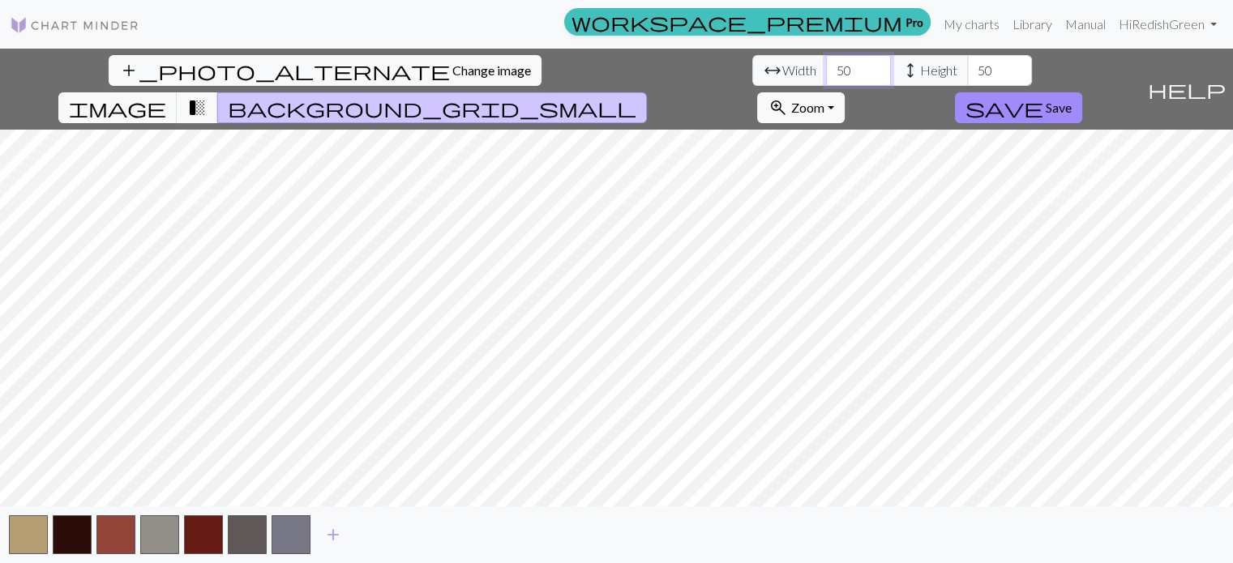
click at [826, 75] on input "50" at bounding box center [858, 70] width 65 height 31
type input "5"
type input "100"
click at [967, 75] on input "50" at bounding box center [999, 70] width 65 height 31
type input "5"
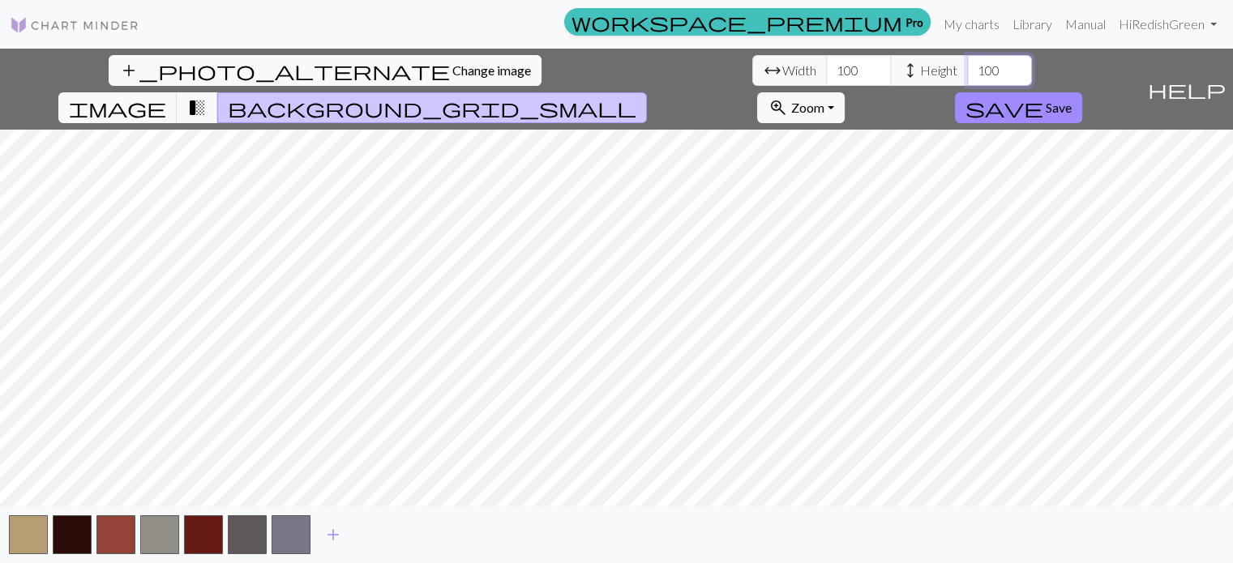
type input "100"
click at [207, 96] on span "transition_fade" at bounding box center [196, 107] width 19 height 23
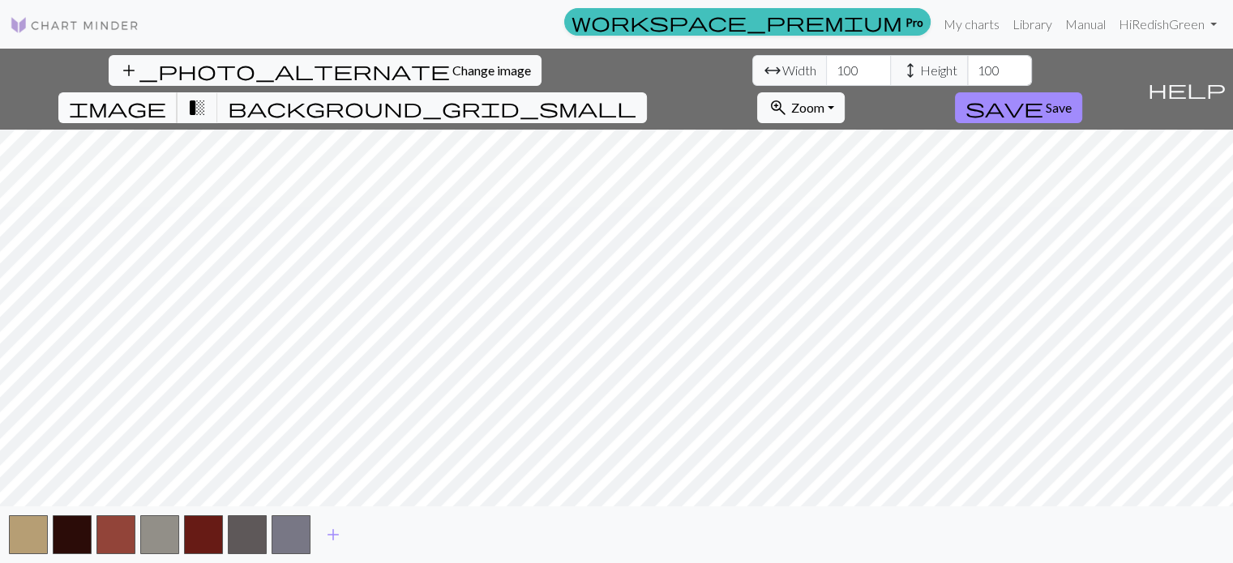
click at [178, 92] on button "image" at bounding box center [117, 107] width 119 height 31
click at [207, 96] on span "transition_fade" at bounding box center [196, 107] width 19 height 23
click at [636, 96] on span "background_grid_small" at bounding box center [432, 107] width 409 height 23
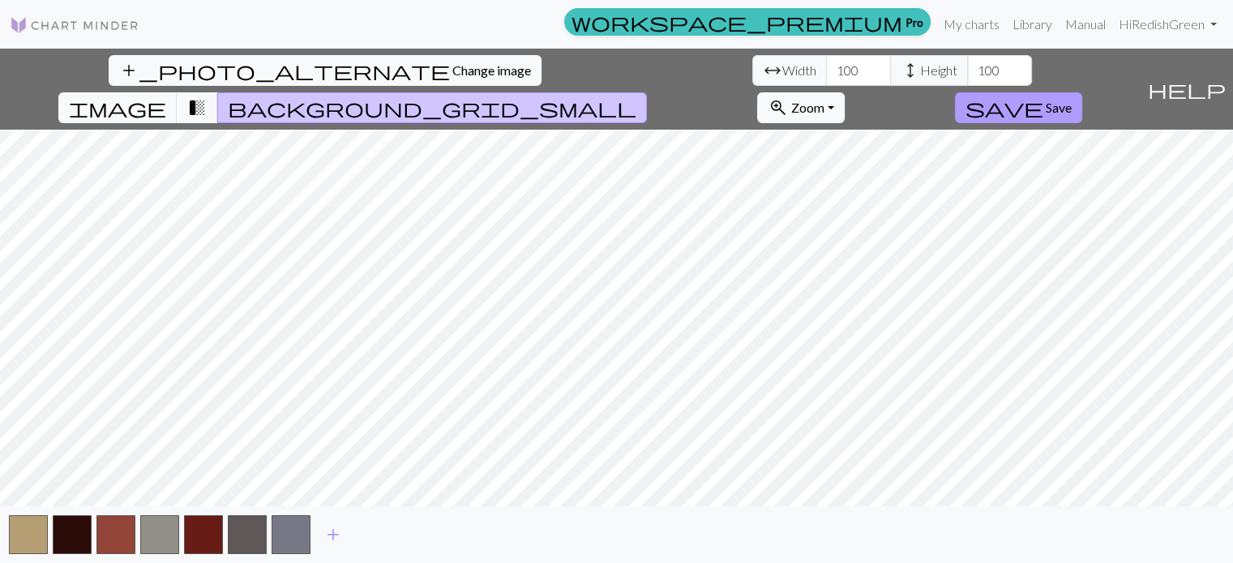
click at [1082, 92] on button "save Save" at bounding box center [1018, 107] width 127 height 31
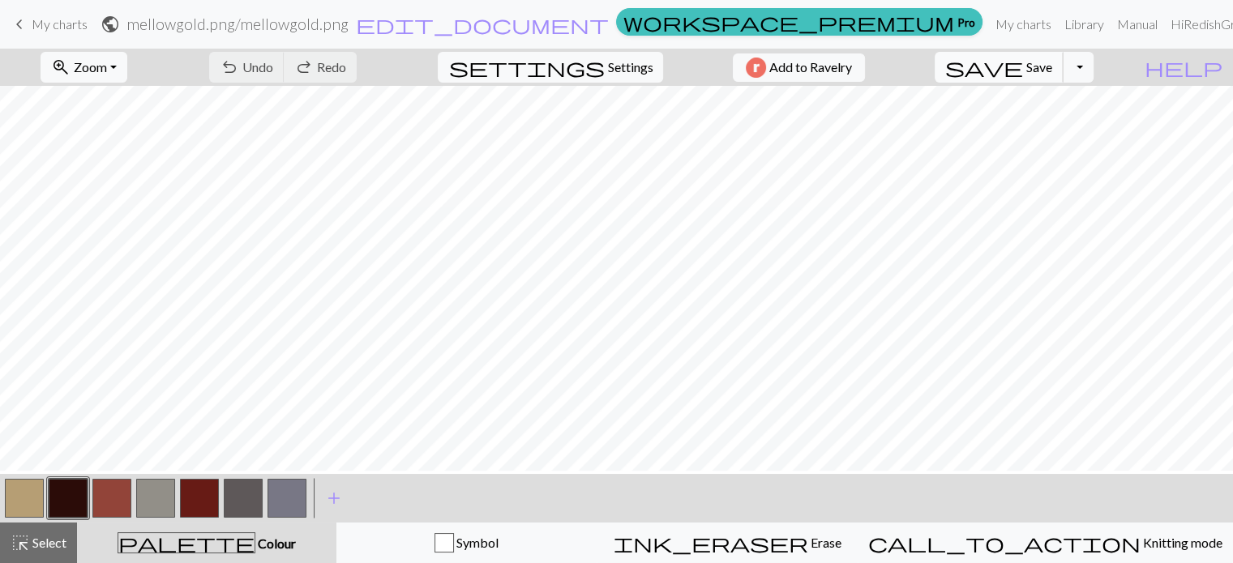
click at [1023, 64] on span "save" at bounding box center [984, 67] width 78 height 23
click at [24, 24] on span "keyboard_arrow_left" at bounding box center [19, 24] width 19 height 23
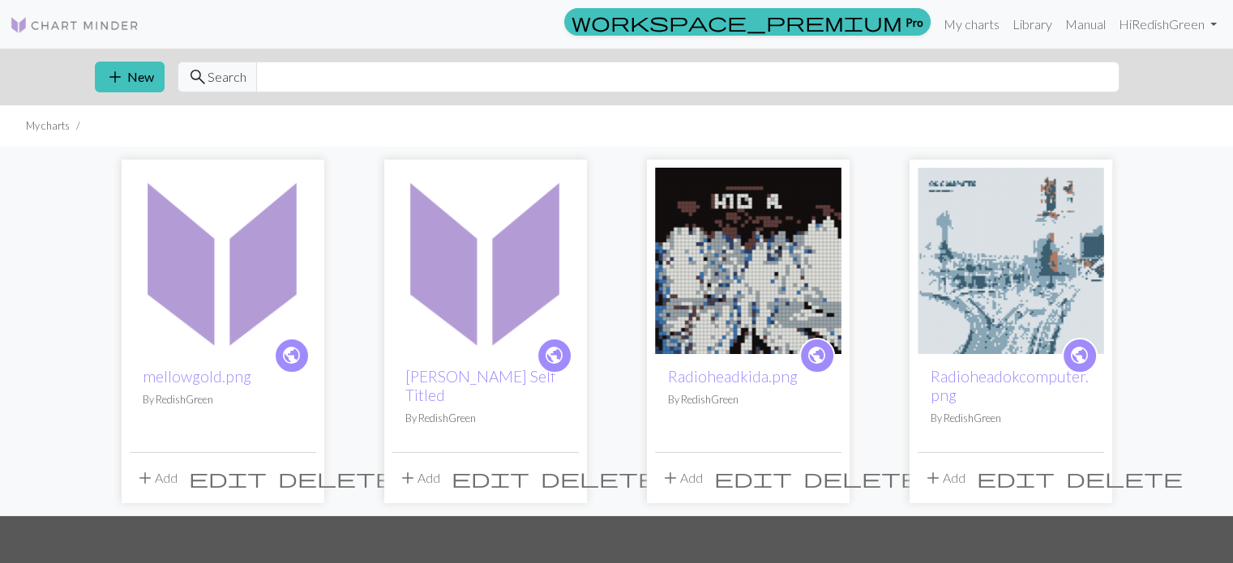
click at [457, 254] on img at bounding box center [485, 261] width 186 height 186
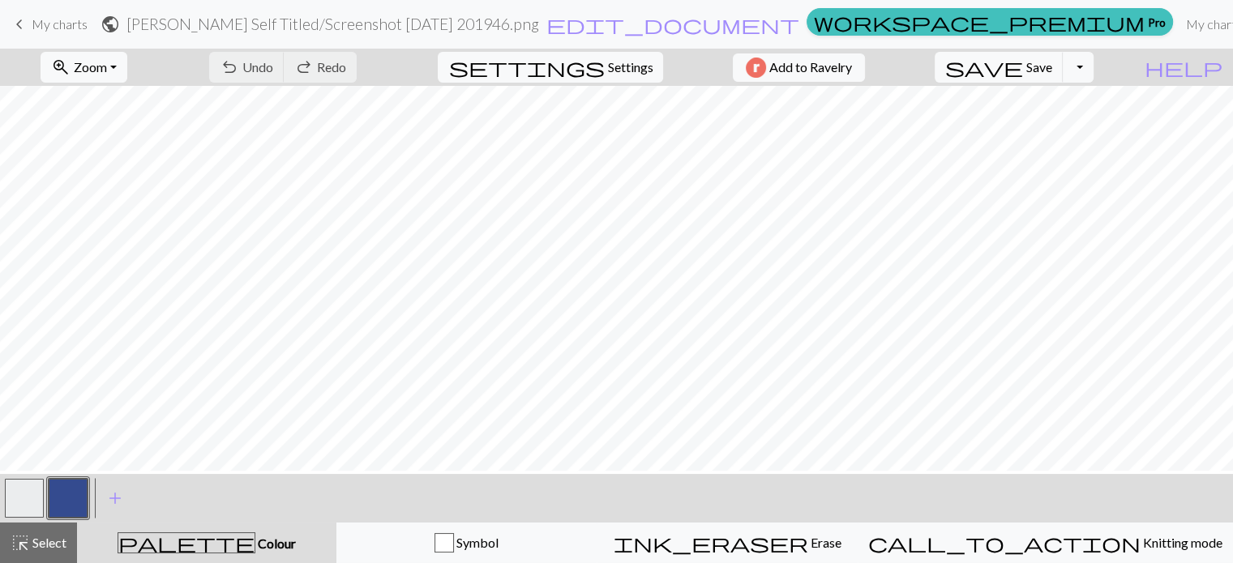
click at [71, 500] on button "button" at bounding box center [68, 498] width 39 height 39
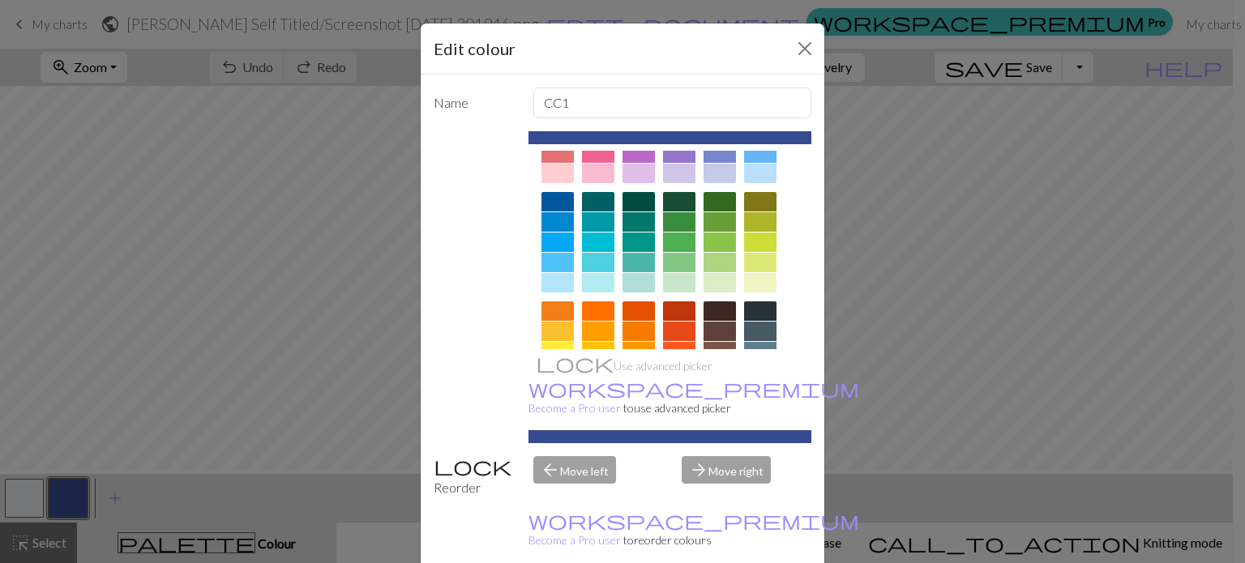
scroll to position [86, 0]
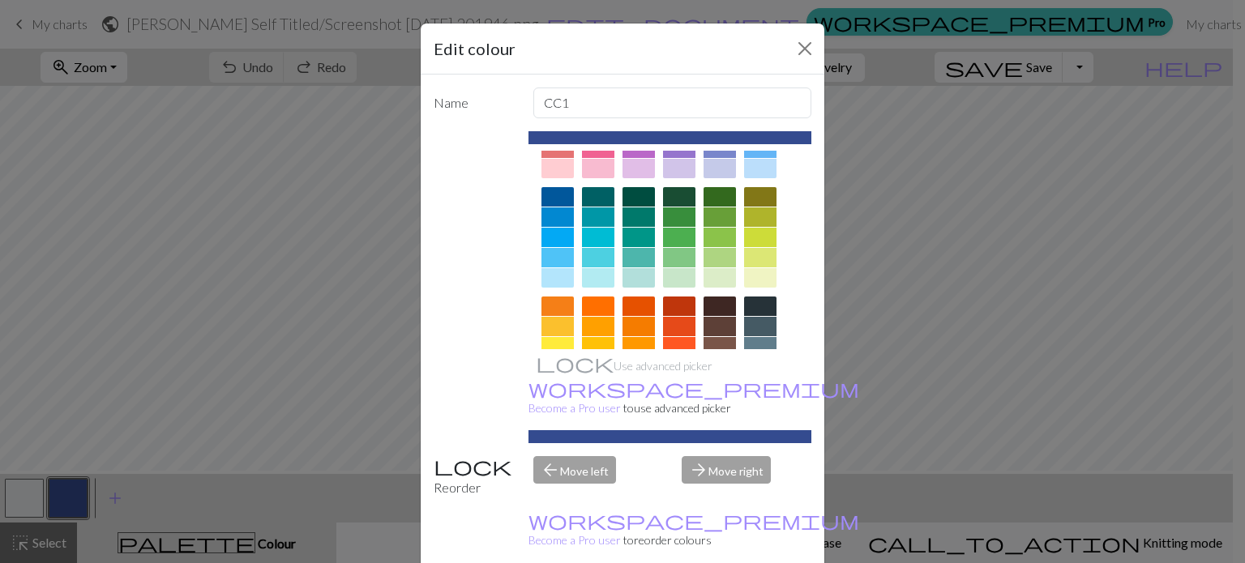
click at [589, 288] on div at bounding box center [598, 277] width 32 height 19
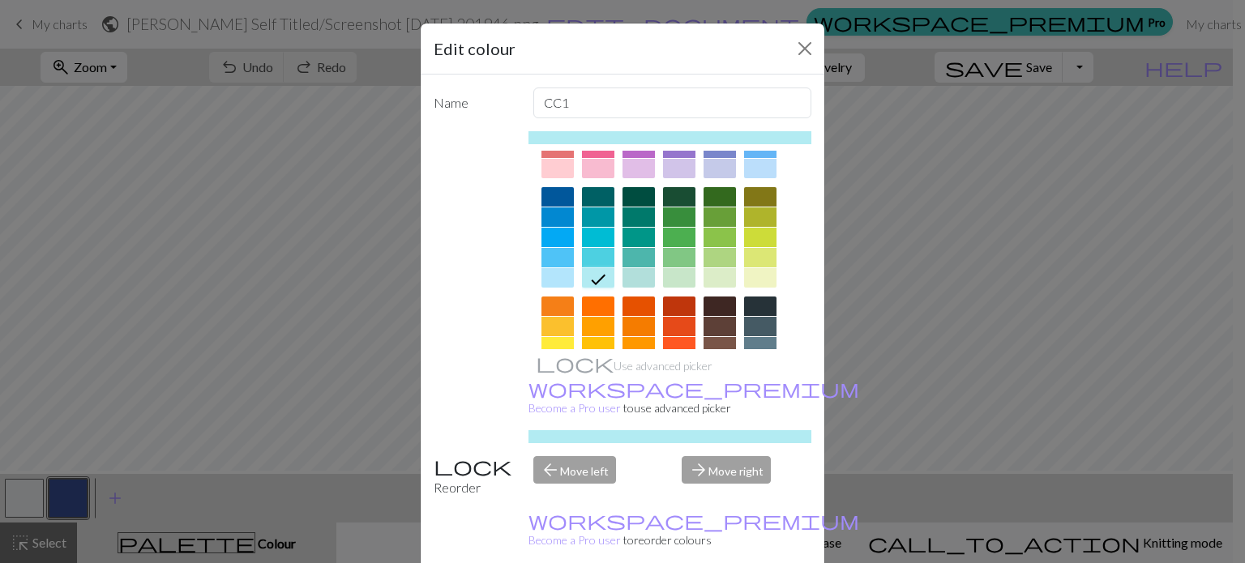
click at [550, 288] on div at bounding box center [558, 277] width 32 height 19
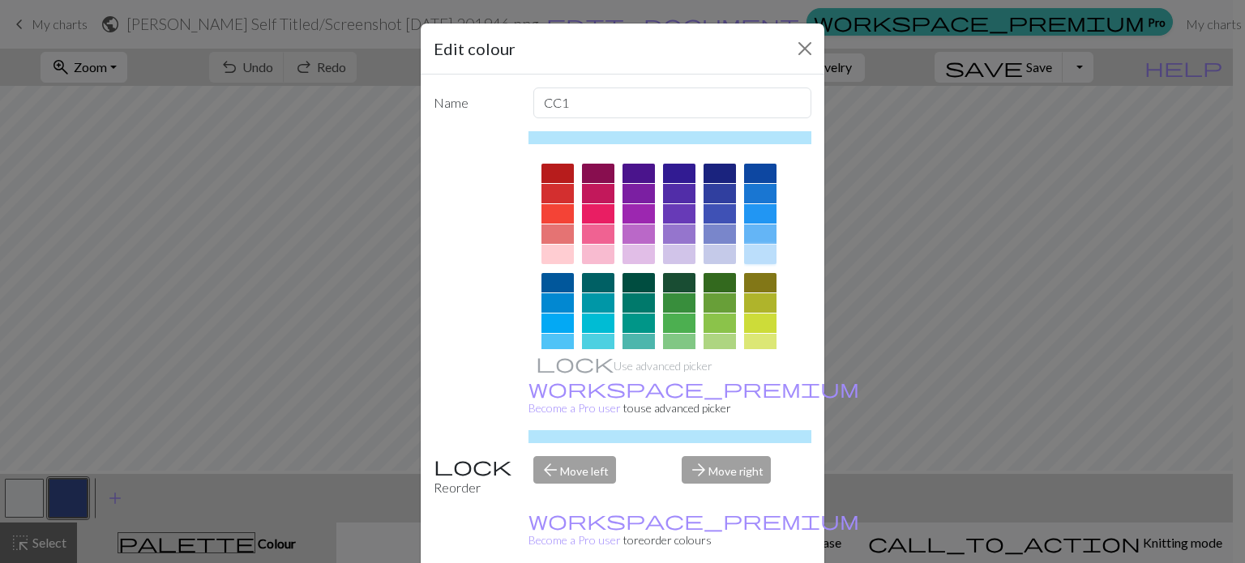
click at [748, 264] on div at bounding box center [760, 254] width 32 height 19
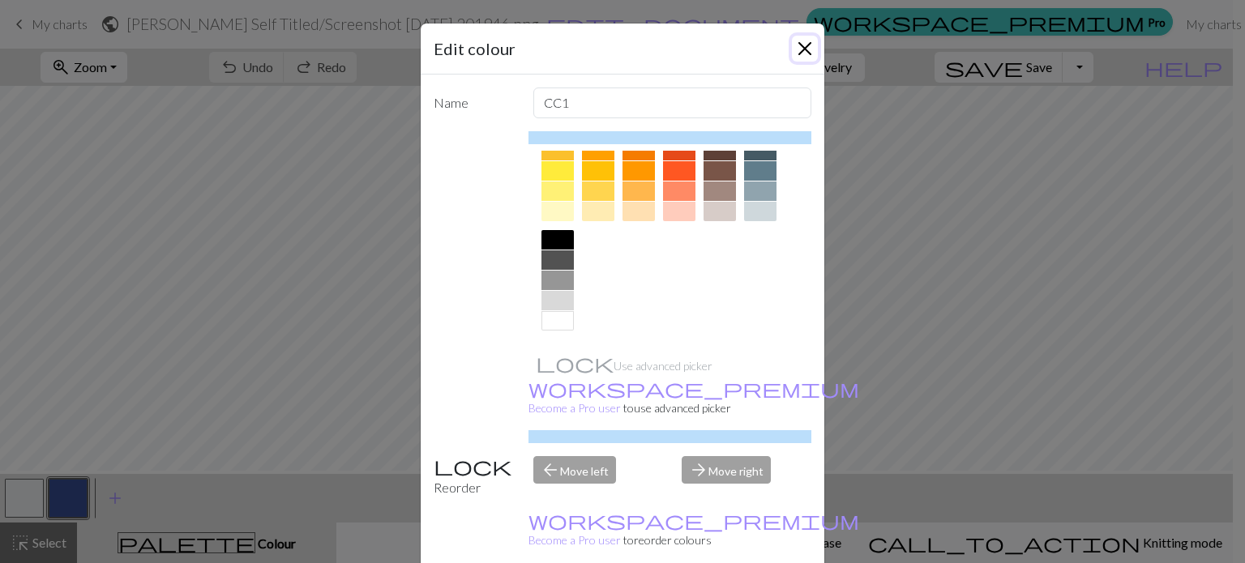
click at [799, 61] on button "Close" at bounding box center [805, 49] width 26 height 26
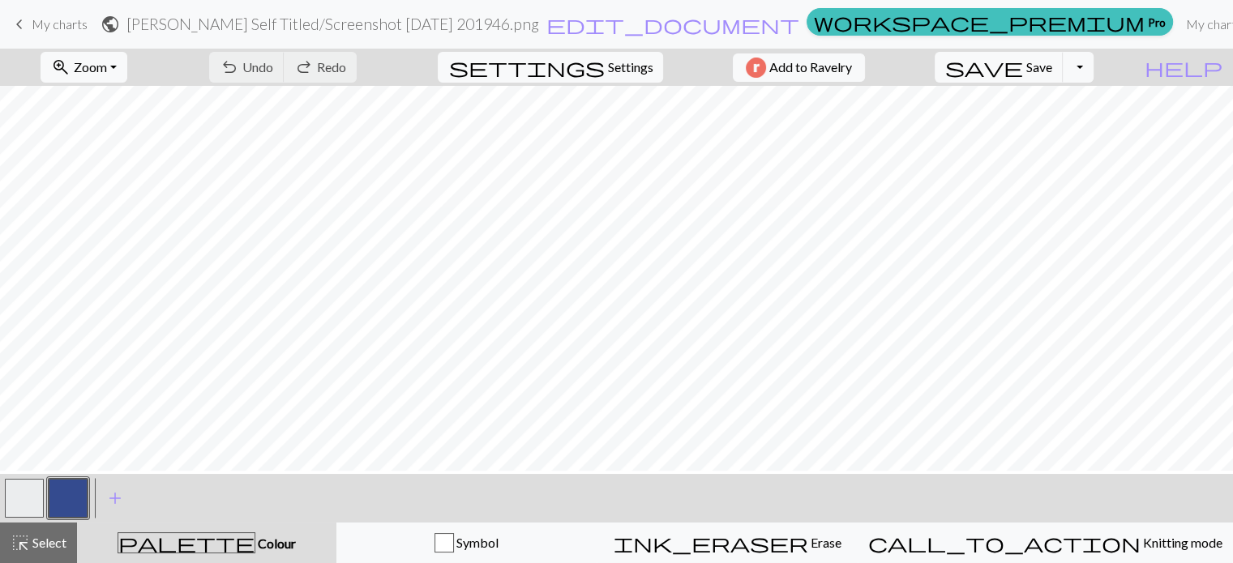
click at [76, 498] on button "button" at bounding box center [68, 498] width 39 height 39
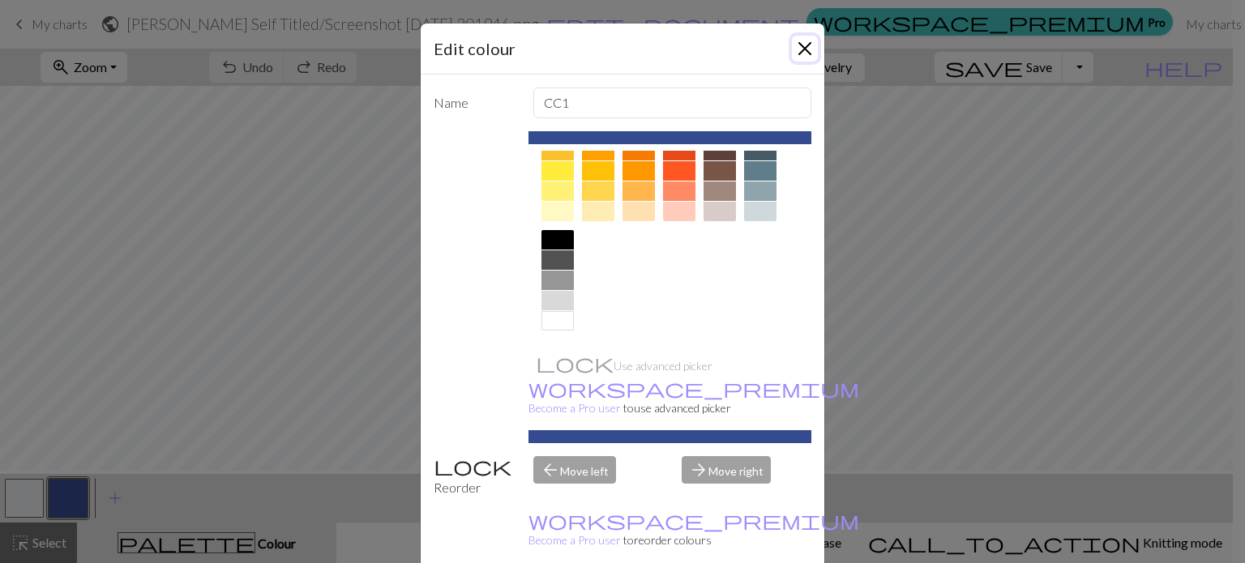
click at [802, 52] on button "Close" at bounding box center [805, 49] width 26 height 26
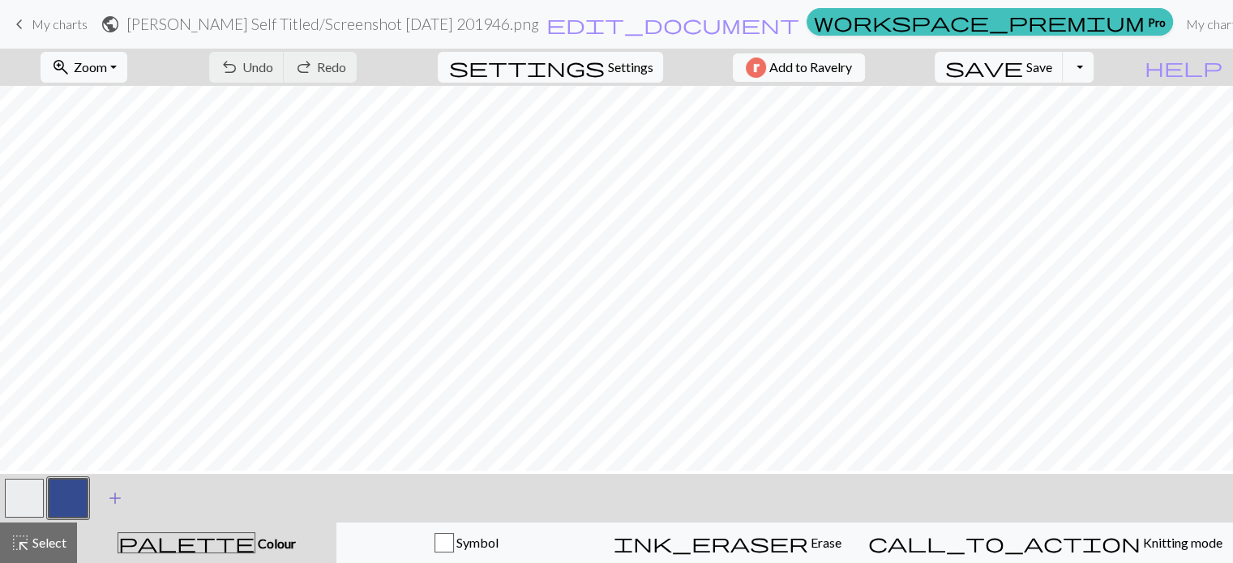
click at [117, 499] on span "add" at bounding box center [114, 498] width 19 height 23
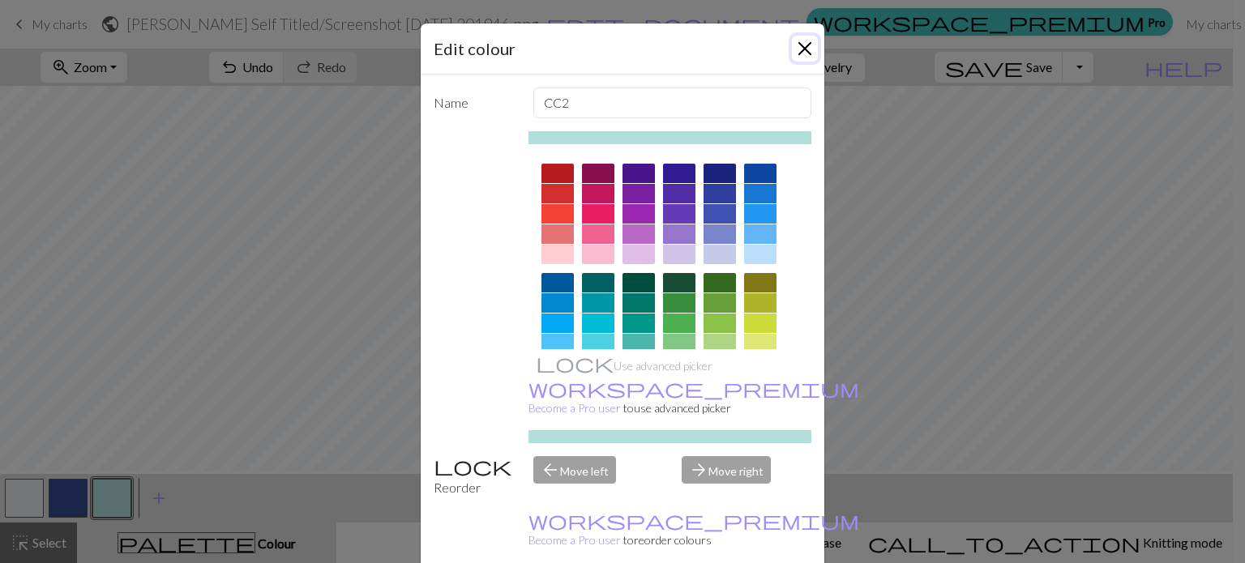
click at [794, 58] on button "Close" at bounding box center [805, 49] width 26 height 26
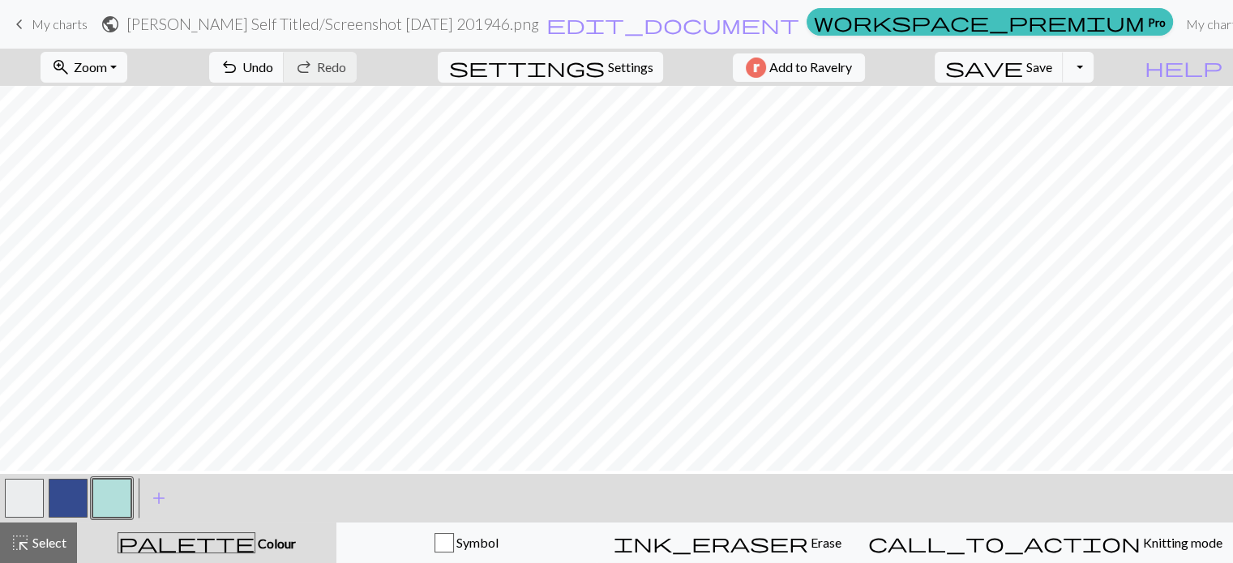
click at [116, 503] on button "button" at bounding box center [111, 498] width 39 height 39
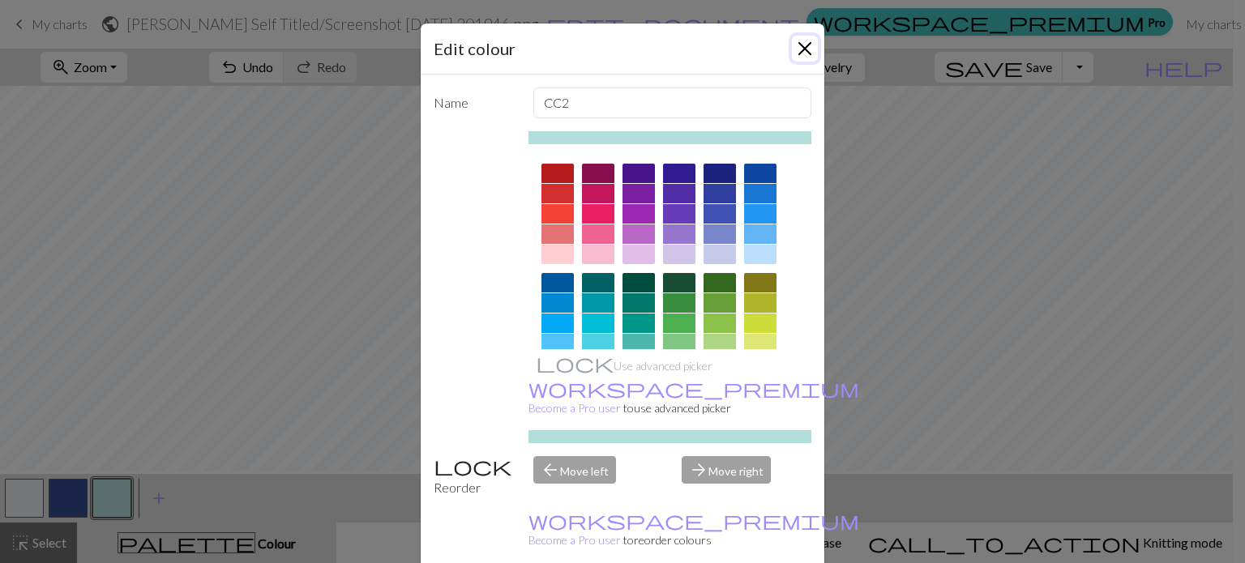
click at [794, 60] on button "Close" at bounding box center [805, 49] width 26 height 26
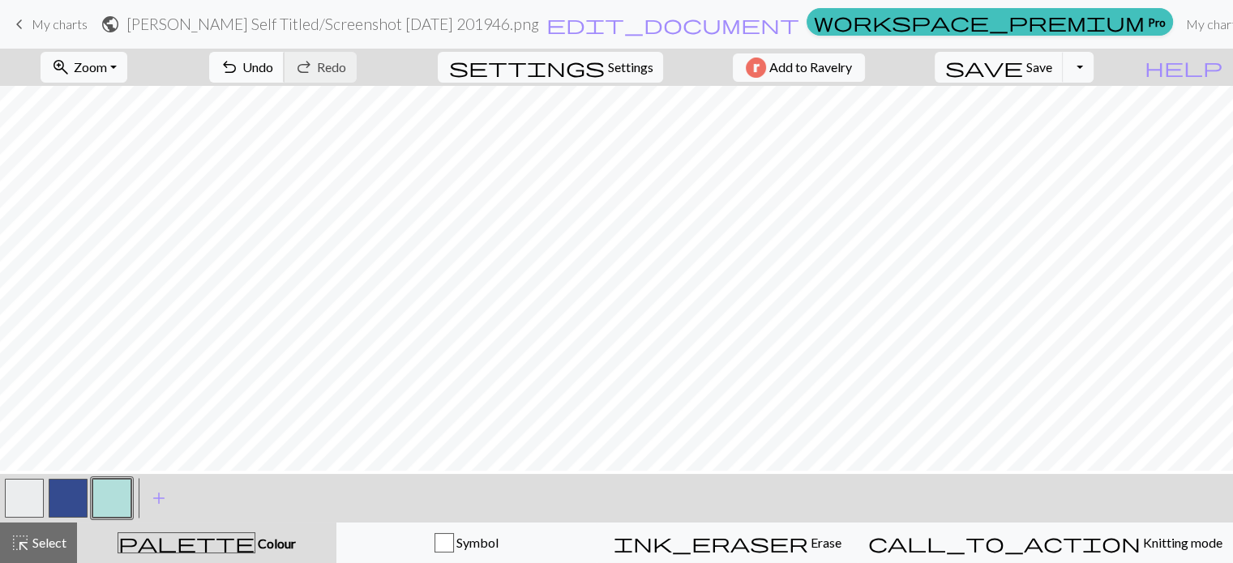
click at [273, 75] on span "Undo" at bounding box center [257, 66] width 31 height 15
click at [68, 532] on button "highlight_alt Select Select" at bounding box center [38, 543] width 77 height 41
